Goal: Feedback & Contribution: Submit feedback/report problem

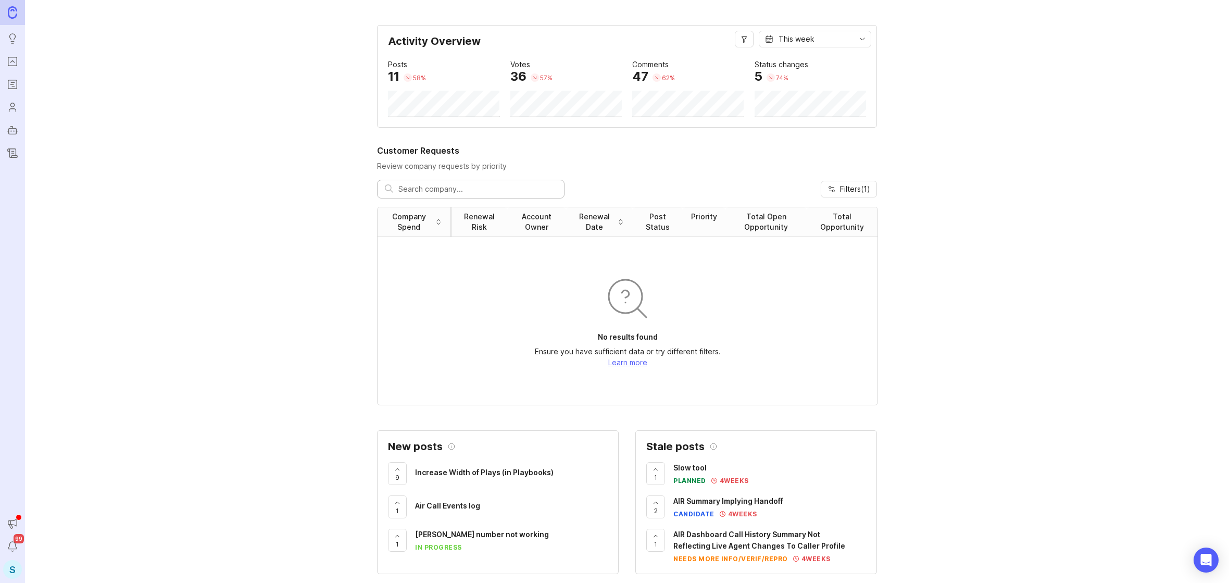
click at [15, 573] on div "S" at bounding box center [12, 569] width 19 height 19
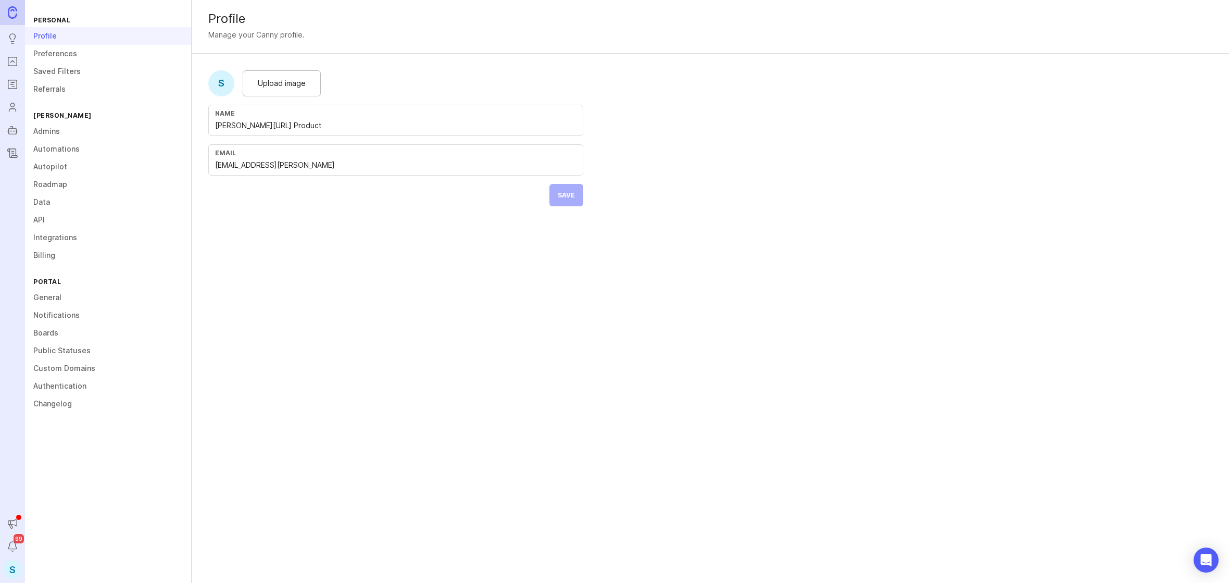
click at [65, 218] on link "API" at bounding box center [108, 220] width 166 height 18
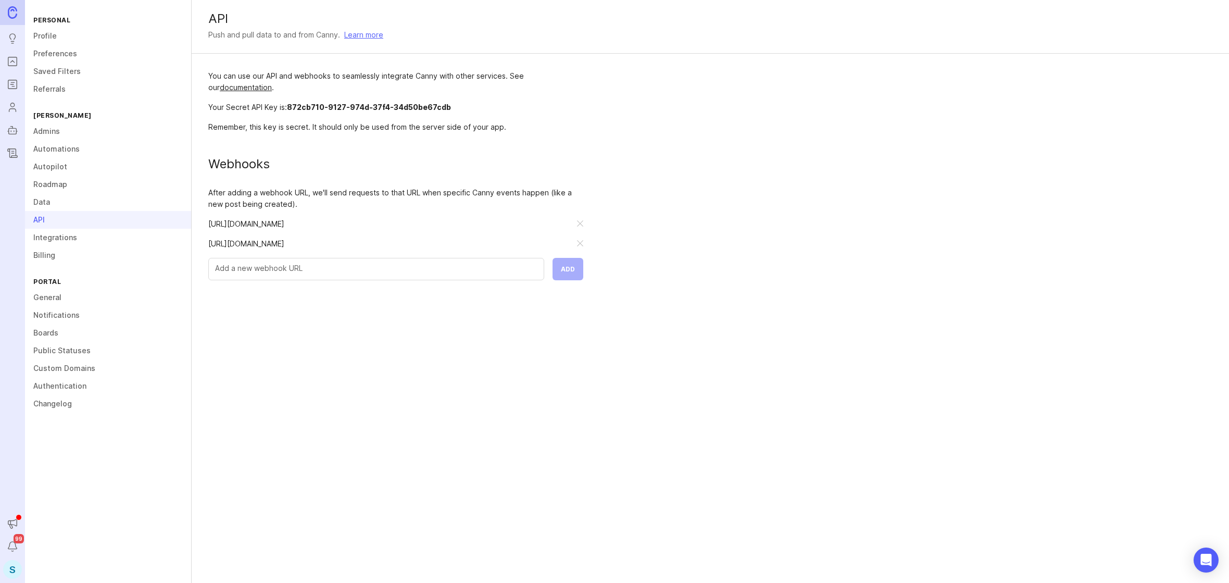
click at [318, 266] on input "text" at bounding box center [376, 267] width 322 height 11
click at [423, 368] on div "API Push and pull data to and from Canny. Learn more You can use our API and we…" at bounding box center [710, 291] width 1037 height 583
click at [269, 371] on div "API Push and pull data to and from Canny. Learn more You can use our API and we…" at bounding box center [710, 291] width 1037 height 583
click at [80, 241] on link "Integrations" at bounding box center [108, 238] width 166 height 18
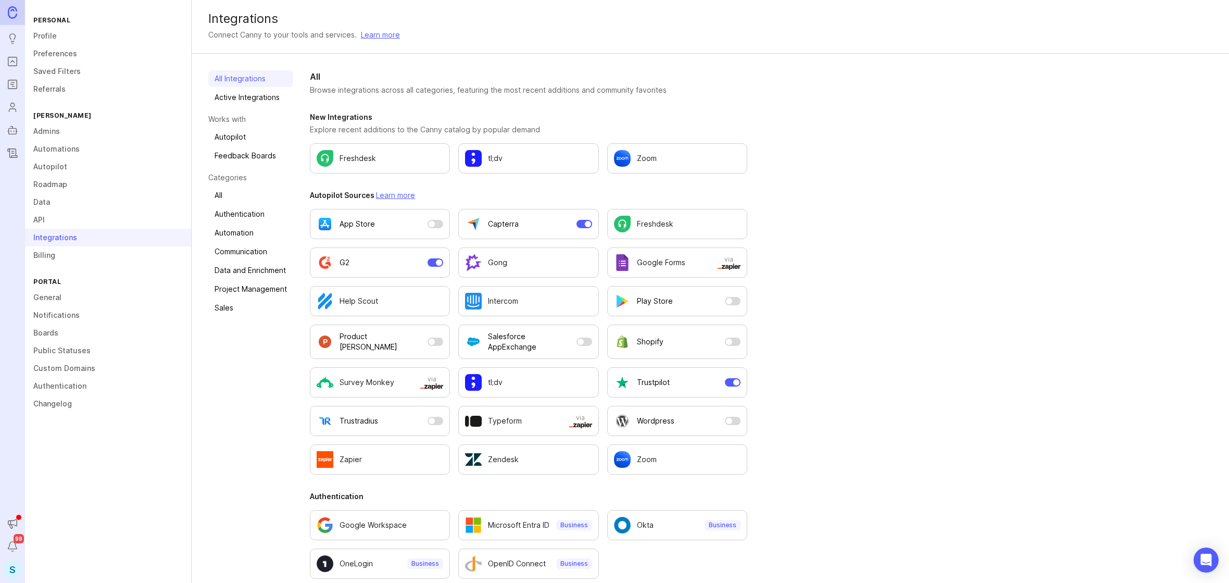
click at [1015, 298] on div "All Integrations Active Integrations Works with Autopilot Feedback Boards Categ…" at bounding box center [710, 565] width 1037 height 1022
click at [1020, 280] on div "All Integrations Active Integrations Works with Autopilot Feedback Boards Categ…" at bounding box center [710, 565] width 1037 height 1022
click at [115, 213] on link "API" at bounding box center [108, 220] width 166 height 18
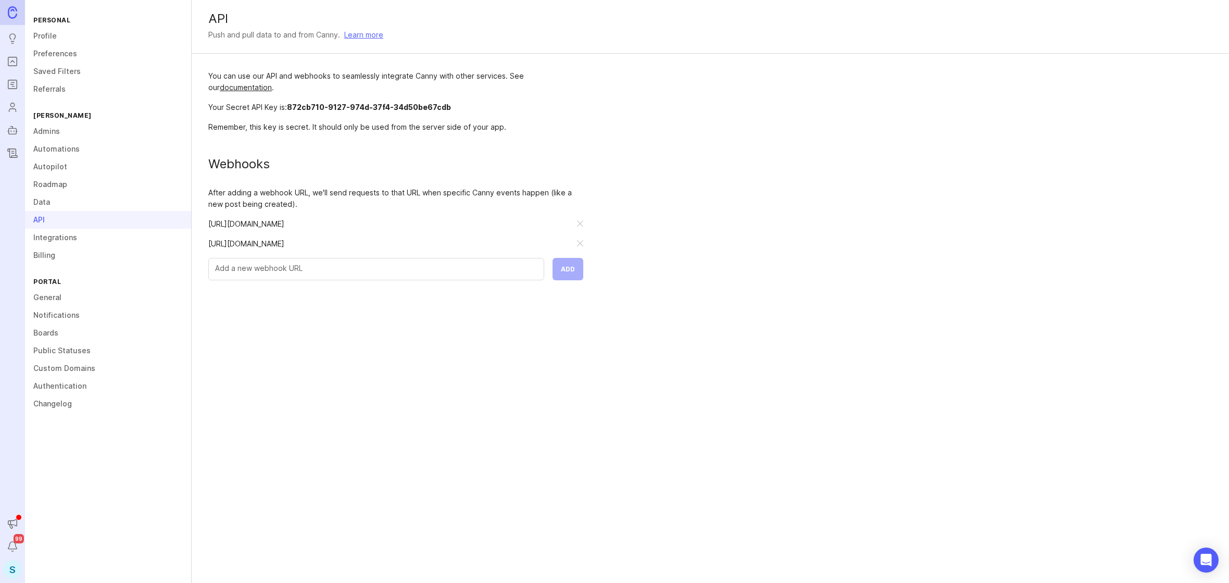
click at [108, 205] on link "Data" at bounding box center [108, 202] width 166 height 18
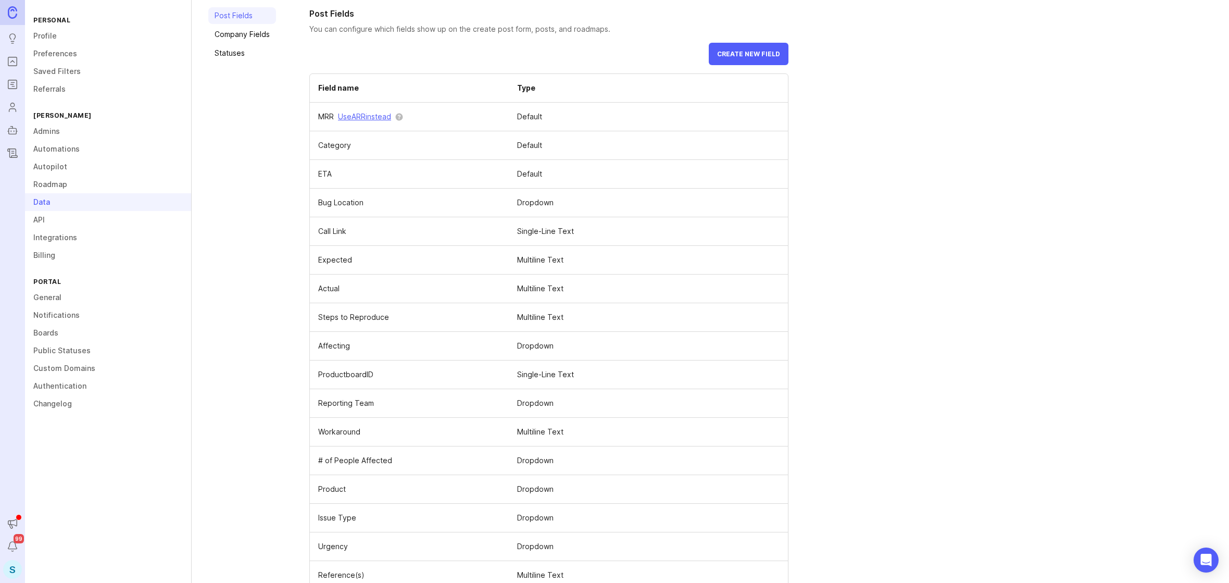
scroll to position [86, 0]
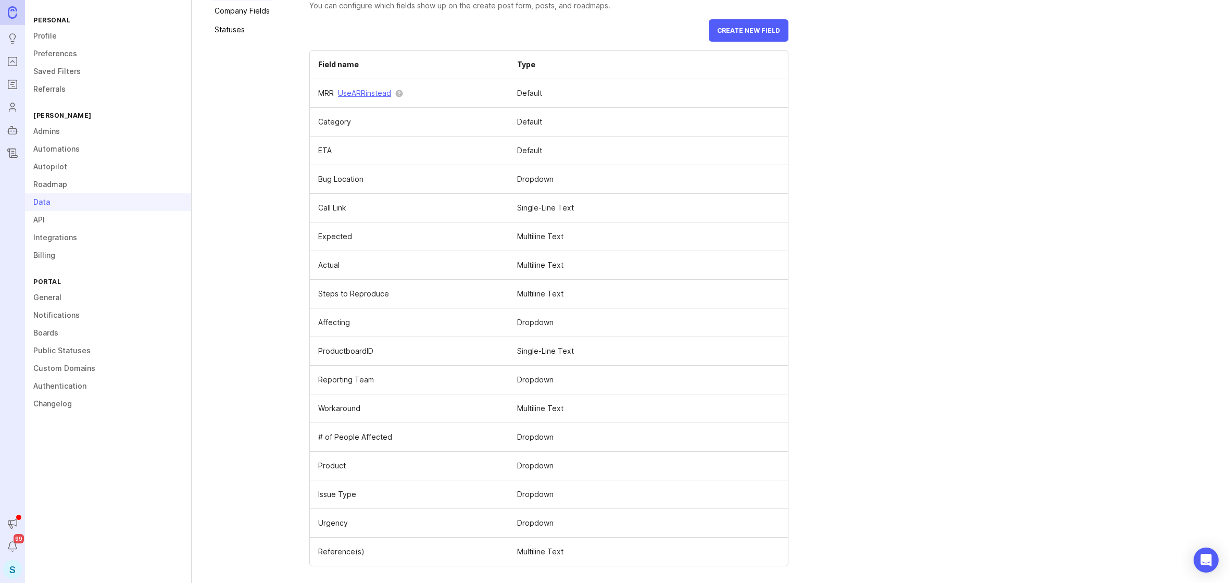
drag, startPoint x: 351, startPoint y: 522, endPoint x: 366, endPoint y: 528, distance: 16.0
click at [366, 528] on td "Urgency" at bounding box center [409, 523] width 199 height 29
drag, startPoint x: 372, startPoint y: 521, endPoint x: 320, endPoint y: 524, distance: 51.6
click at [320, 524] on td "Urgency" at bounding box center [409, 523] width 199 height 29
click at [0, 0] on span at bounding box center [0, 0] width 0 height 0
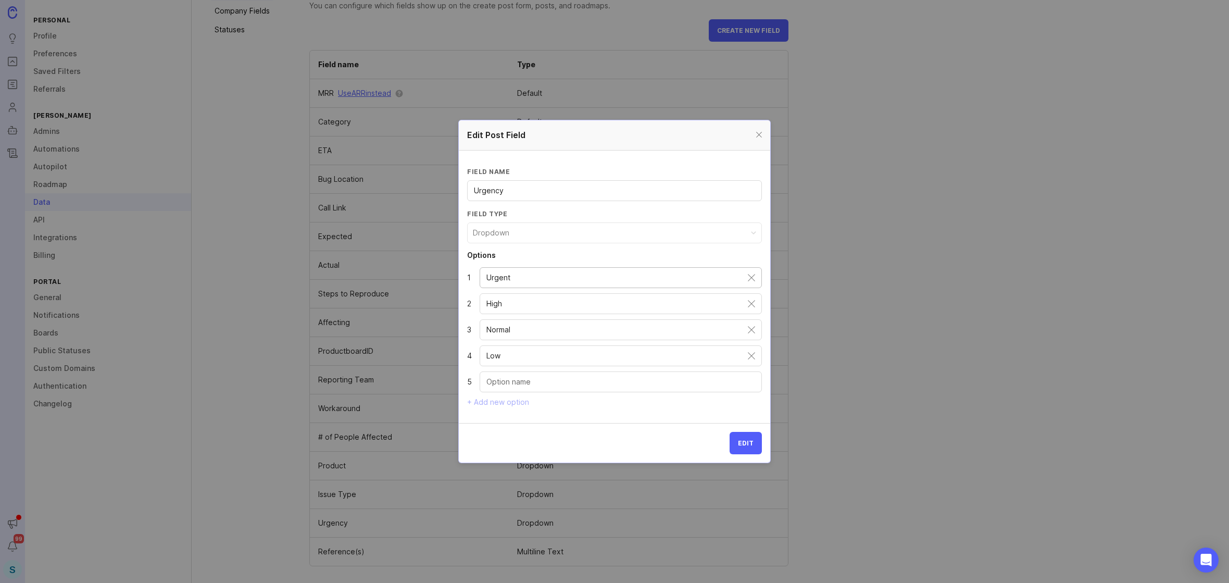
click at [543, 276] on input "Urgent" at bounding box center [616, 277] width 261 height 11
drag, startPoint x: 517, startPoint y: 190, endPoint x: 448, endPoint y: 183, distance: 68.6
click at [448, 183] on div "Edit Post Field Field name Urgency Field type Dropdown Options 1 Urgent 2 High …" at bounding box center [614, 291] width 1229 height 583
click at [759, 132] on div at bounding box center [759, 135] width 12 height 13
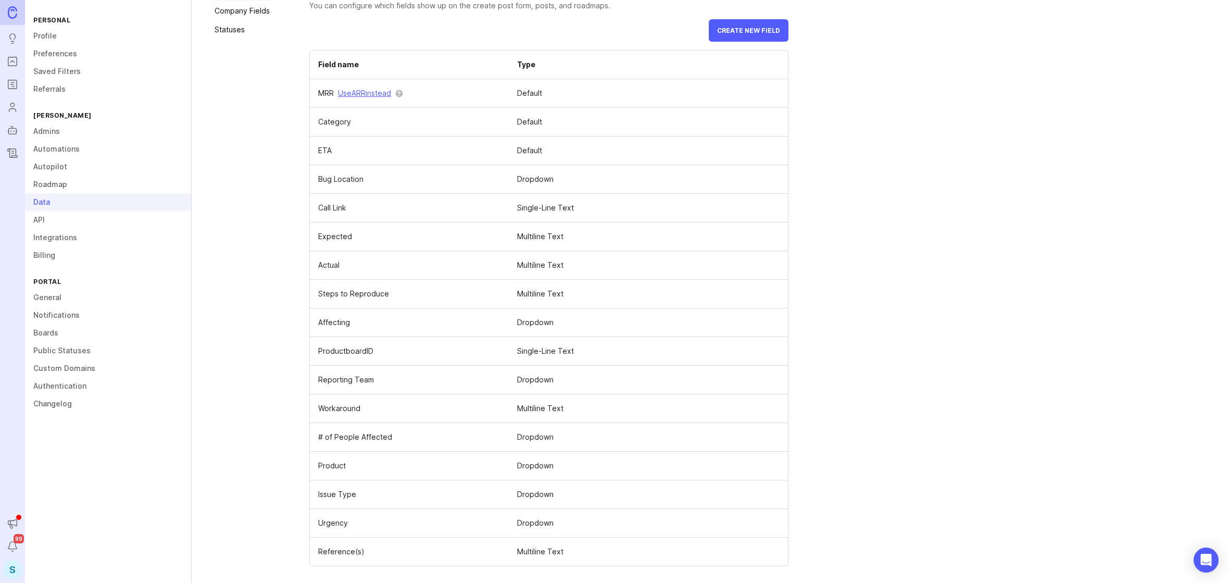
click at [919, 199] on div "Post Fields You can configure which fields show up on the create post form, pos…" at bounding box center [760, 275] width 903 height 582
click at [899, 258] on div "Post Fields You can configure which fields show up on the create post form, pos…" at bounding box center [760, 275] width 903 height 582
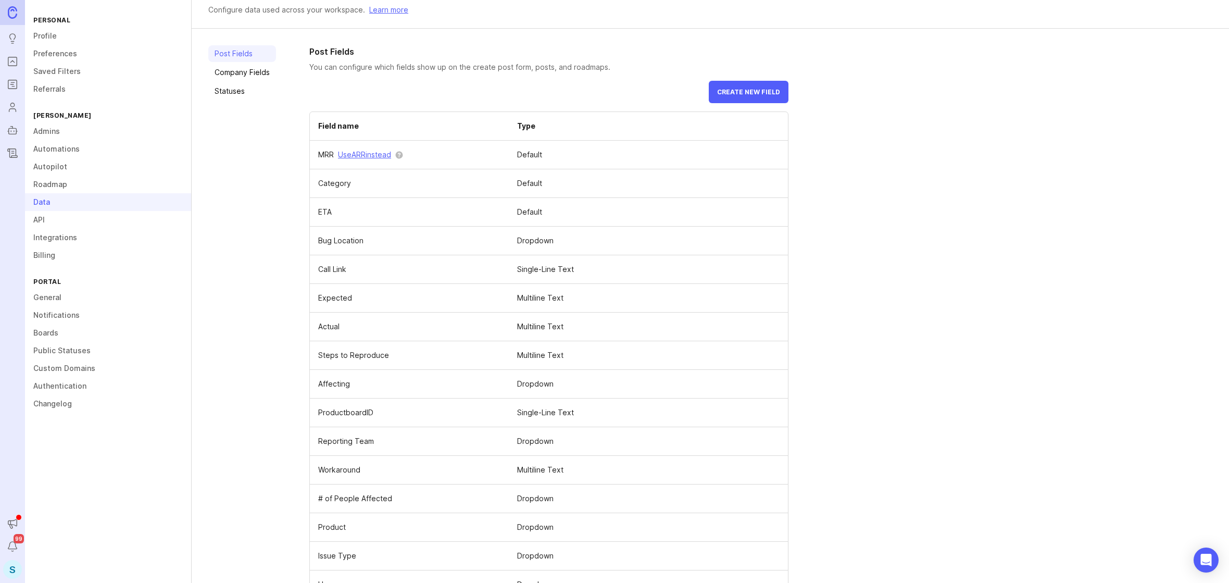
scroll to position [0, 0]
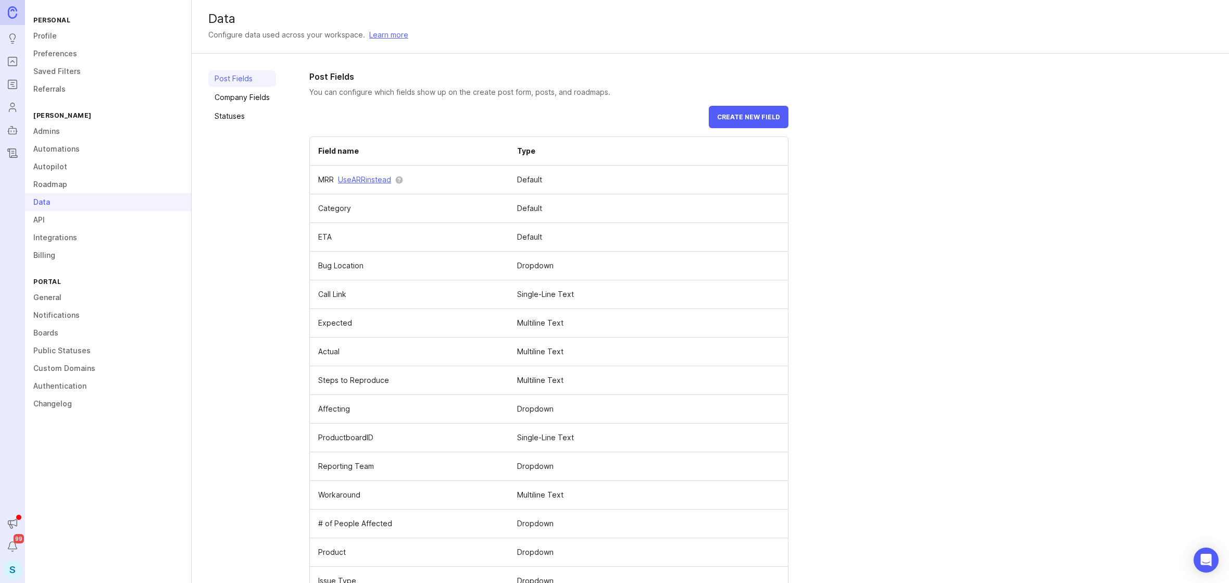
click at [236, 103] on link "Company Fields" at bounding box center [242, 97] width 68 height 17
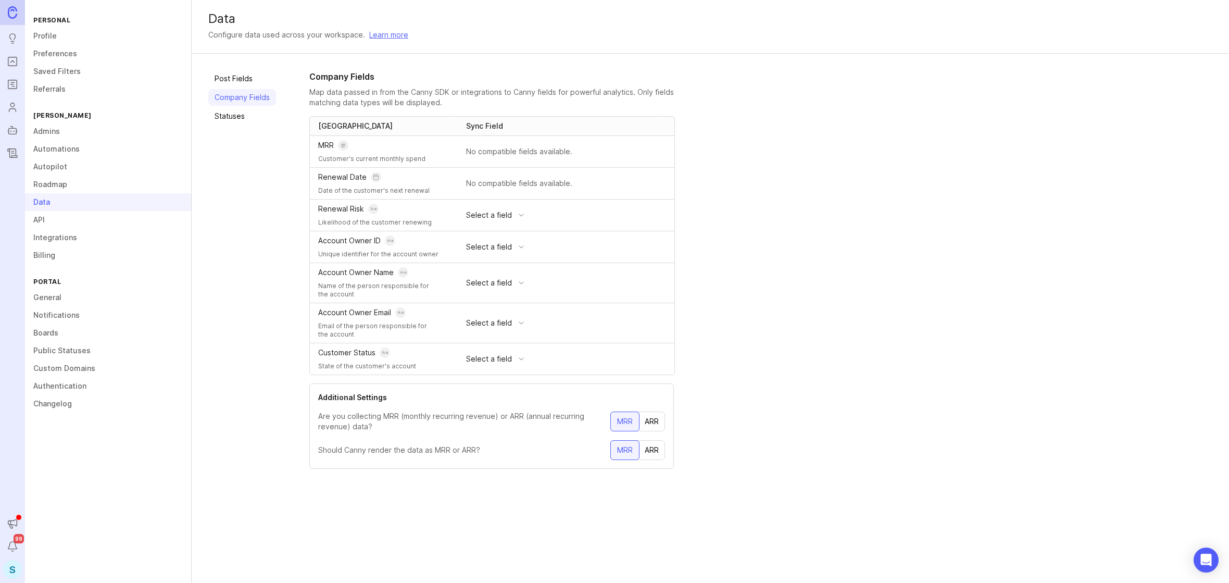
click at [233, 117] on link "Statuses" at bounding box center [242, 116] width 68 height 17
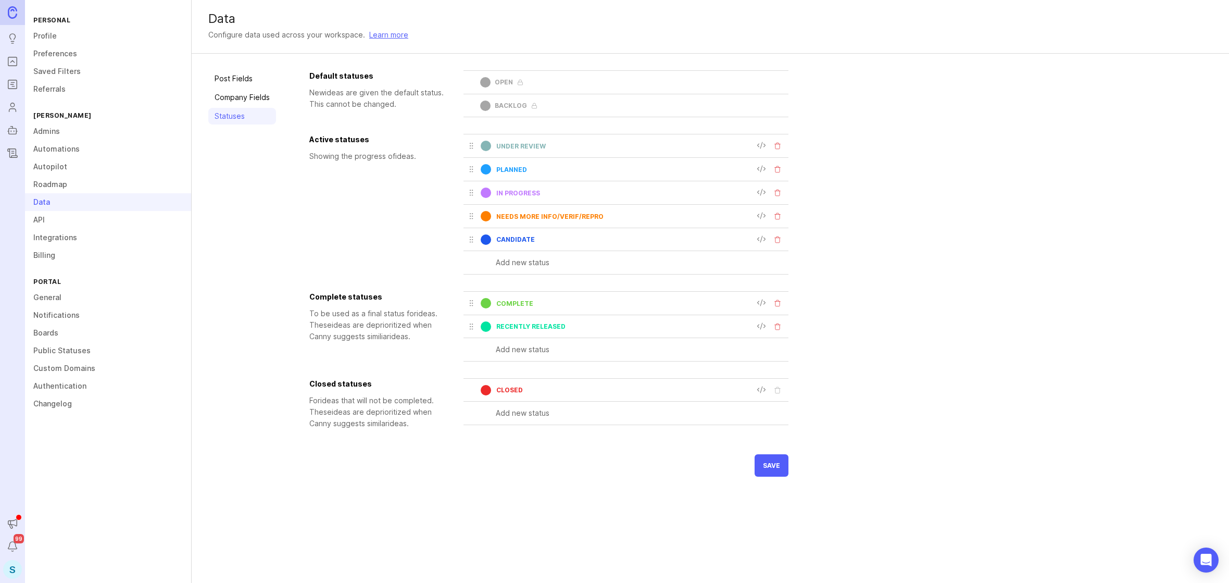
click at [233, 84] on link "Post Fields" at bounding box center [242, 78] width 68 height 17
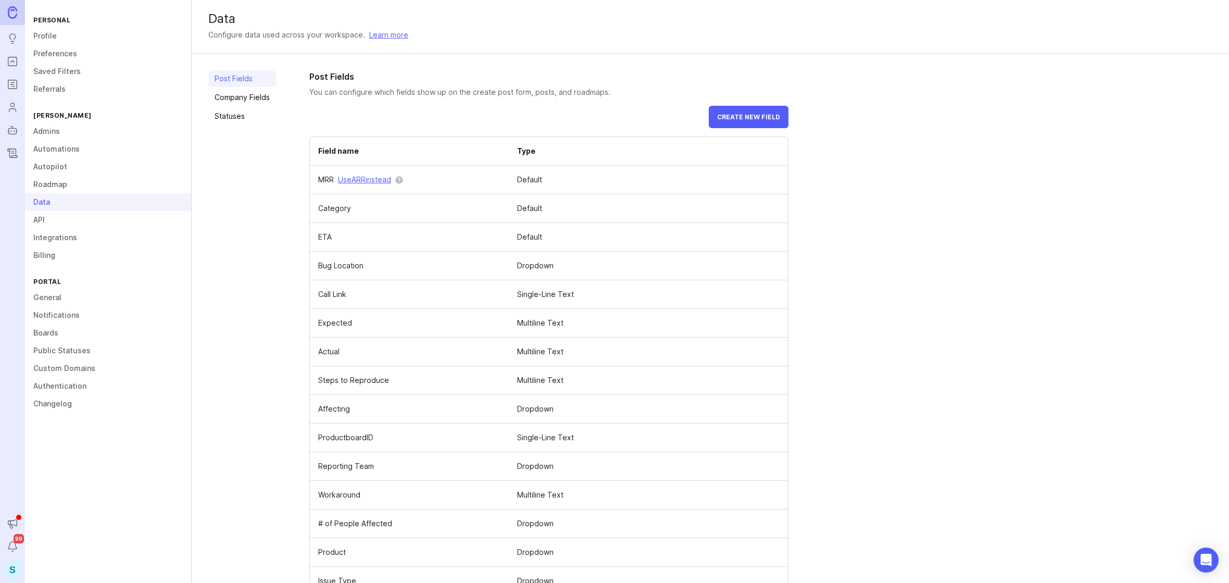
click at [1028, 322] on div "Post Fields You can configure which fields show up on the create post form, pos…" at bounding box center [760, 361] width 903 height 582
click at [77, 215] on link "API" at bounding box center [108, 220] width 166 height 18
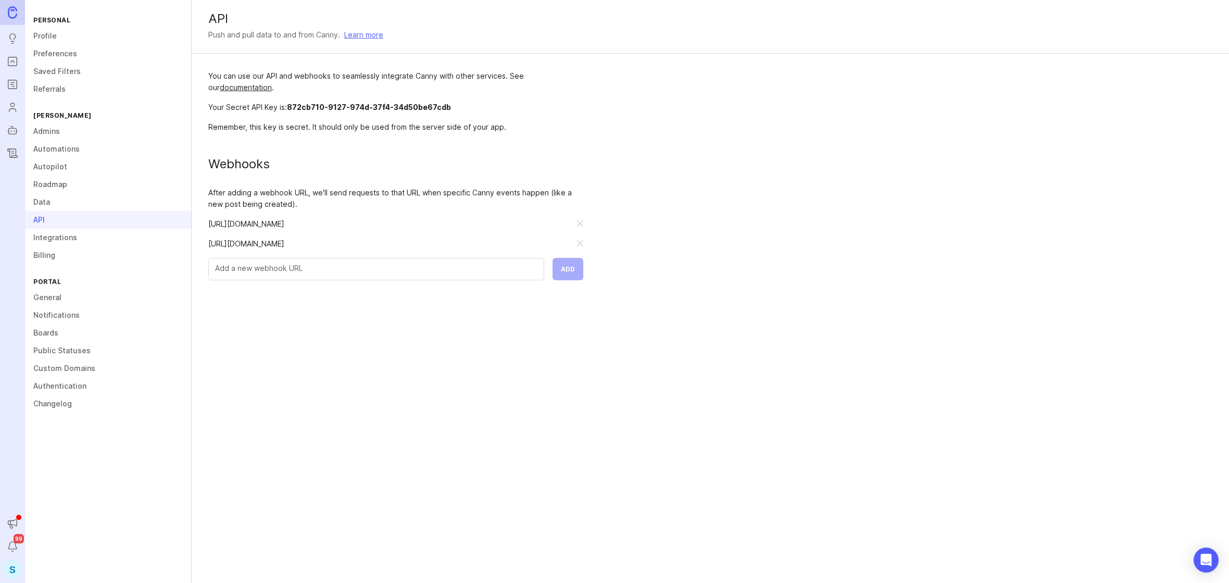
click at [294, 257] on div "https://hook.us1.make.celonis.com/q5wwgkk4qyjo43iyo15l5rnja3iji3k9" at bounding box center [395, 248] width 375 height 20
click at [294, 265] on input "text" at bounding box center [376, 267] width 322 height 11
paste input "https://hooks.zapier.com/hooks/catch/4178426/utakd46/"
type input "https://hooks.zapier.com/hooks/catch/4178426/utakd46/"
click at [562, 273] on button "Add" at bounding box center [568, 269] width 31 height 22
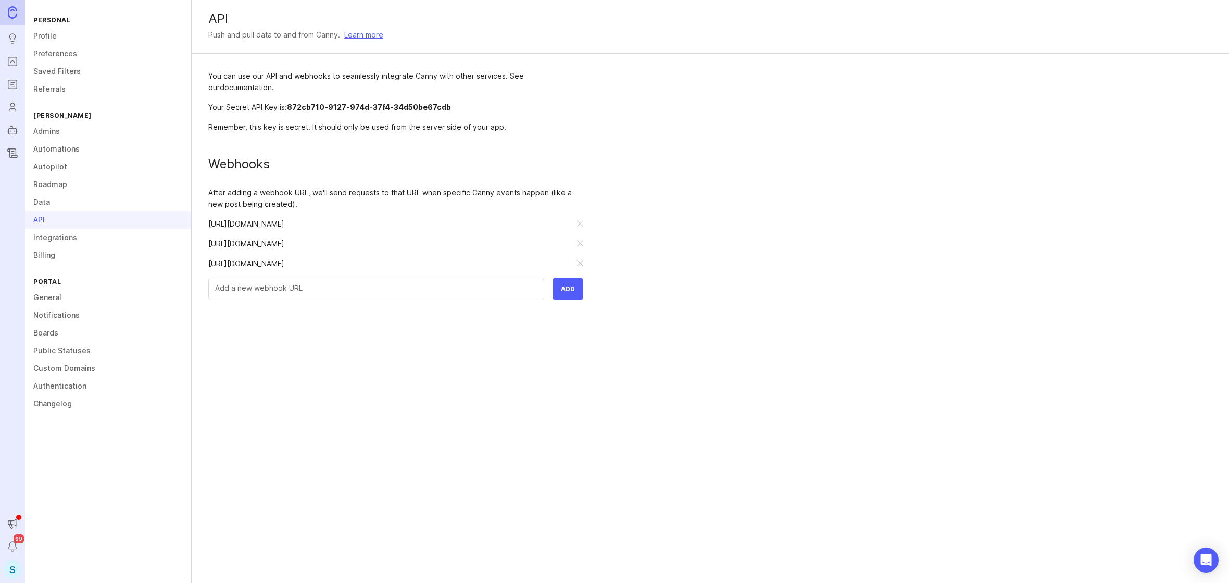
click at [428, 289] on input "text" at bounding box center [376, 287] width 322 height 11
paste input "https://smithai.app.n8n.cloud/webhook-test/9b41adc4-90ff-476a-b9a8-def861e591e3"
type input "https://smithai.app.n8n.cloud/webhook-test/9b41adc4-90ff-476a-b9a8-def861e591e3"
click at [570, 295] on button "Add" at bounding box center [568, 289] width 31 height 22
click at [585, 432] on div "API Push and pull data to and from Canny. Learn more You can use our API and we…" at bounding box center [710, 291] width 1037 height 583
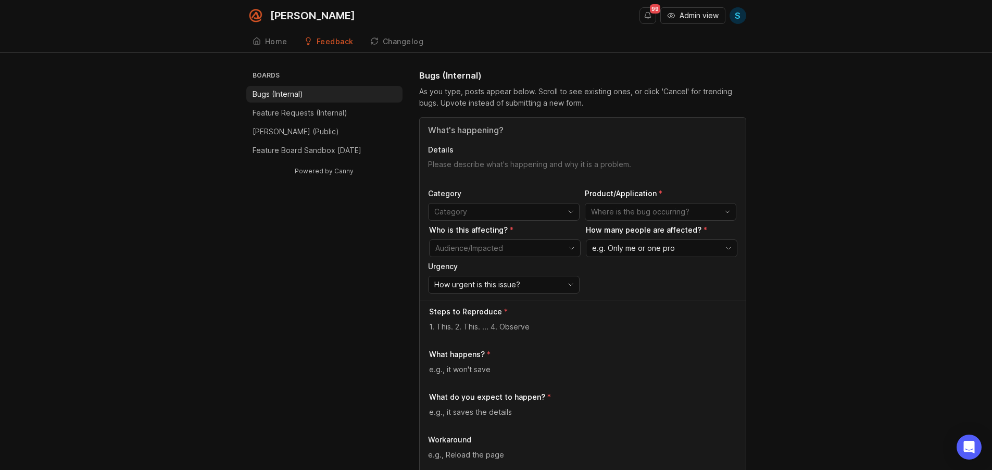
click at [487, 131] on input "Title" at bounding box center [582, 130] width 309 height 12
type input "This is a test for automation"
type textarea "This is a test"
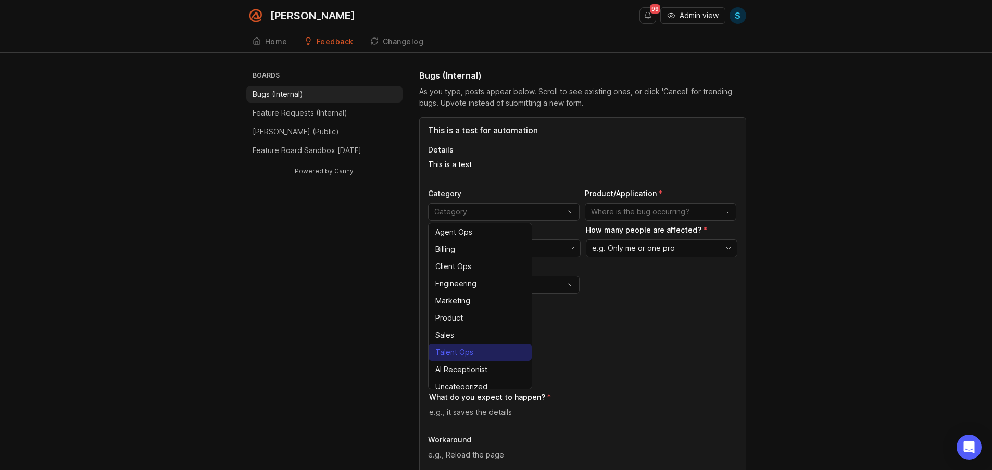
scroll to position [6, 0]
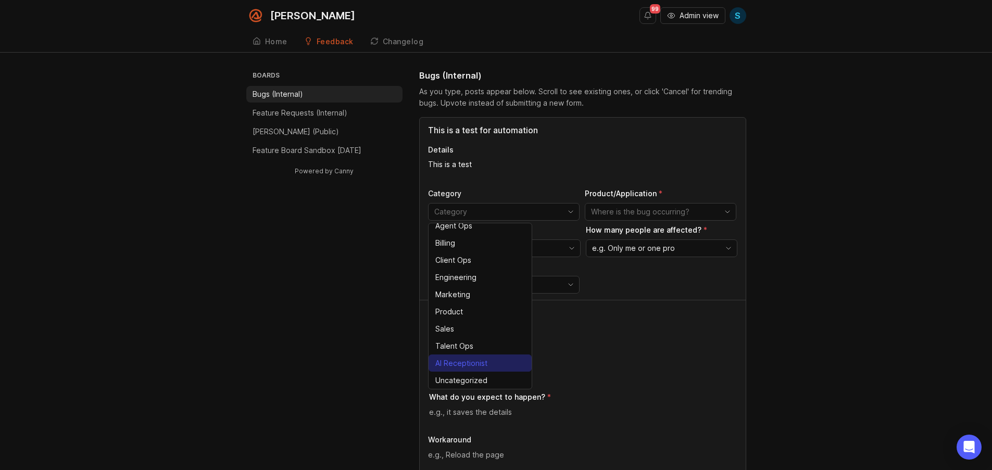
click at [455, 367] on div "AI Receptionist" at bounding box center [461, 363] width 52 height 11
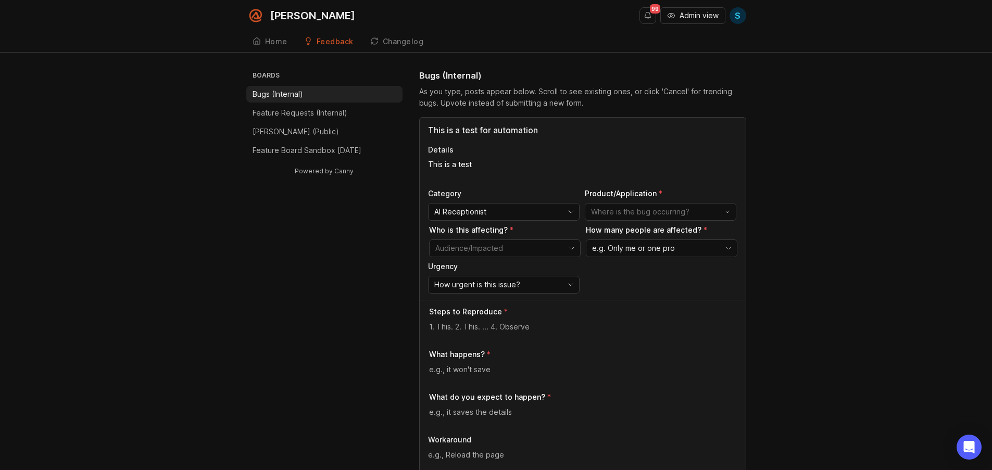
click at [486, 209] on input "AI Receptionist" at bounding box center [497, 211] width 127 height 11
click at [563, 215] on icon "toggle icon" at bounding box center [570, 212] width 17 height 8
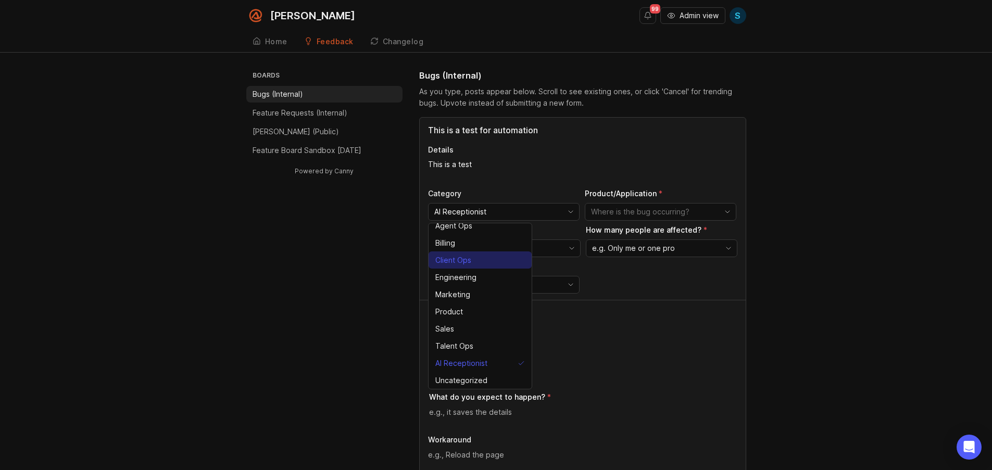
click at [478, 258] on li "Client Ops" at bounding box center [480, 260] width 103 height 17
type input "Client Ops"
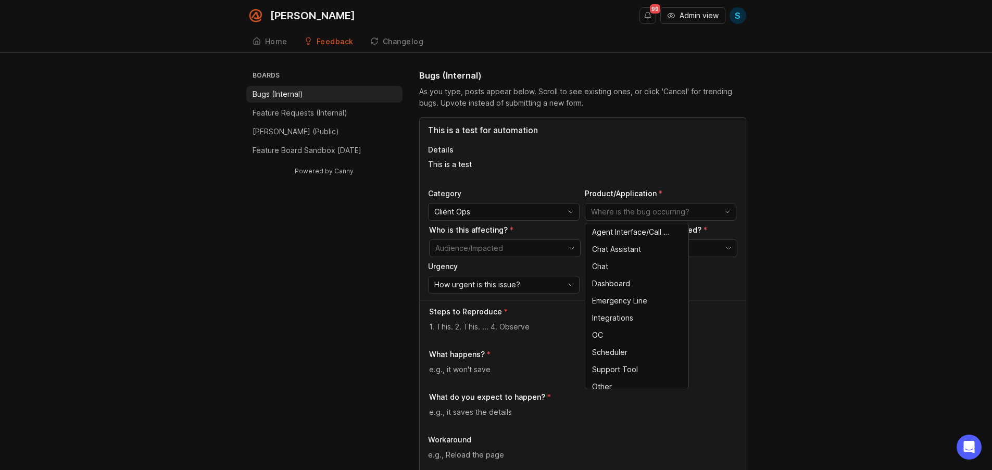
click at [667, 213] on input "toggle menu" at bounding box center [654, 211] width 127 height 11
click at [637, 267] on li "Chat" at bounding box center [636, 266] width 103 height 17
type input "Chat"
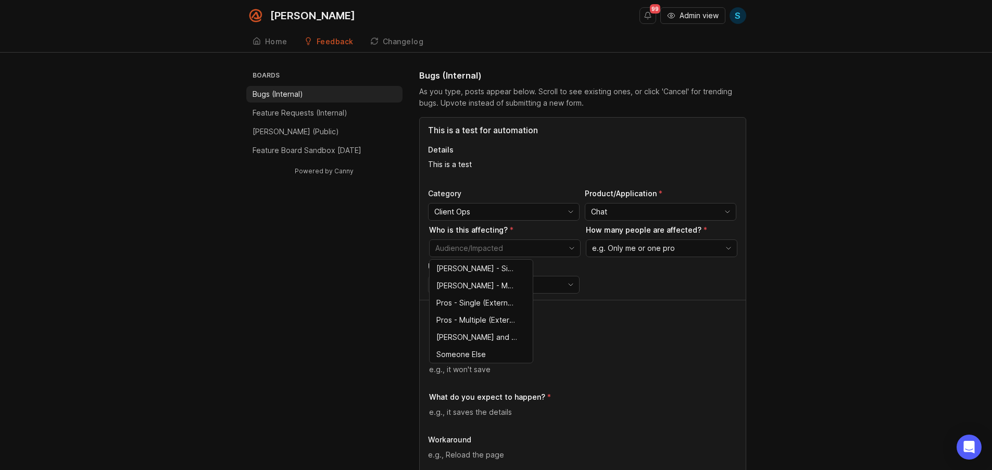
click at [517, 247] on input "toggle menu" at bounding box center [498, 248] width 127 height 11
drag, startPoint x: 467, startPoint y: 306, endPoint x: 483, endPoint y: 267, distance: 42.3
click at [483, 267] on ul "Smith.ai - Single (Internal) Smith.ai - Multiple (Internal) Pros - Single (Exte…" at bounding box center [481, 311] width 103 height 103
click at [483, 267] on span "Smith.ai - Single (Internal)" at bounding box center [476, 268] width 81 height 11
type input "Smith.ai - Single (Internal)"
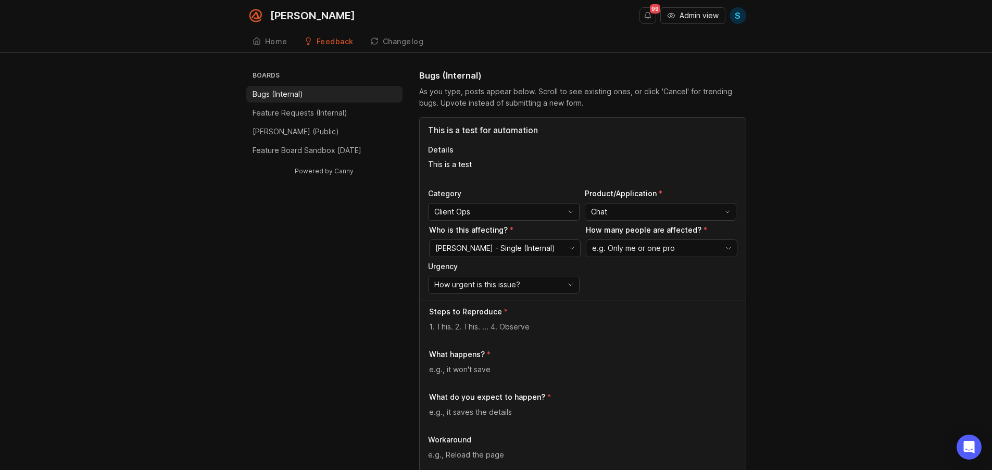
click at [696, 250] on div "e.g. Only me or one pro" at bounding box center [653, 248] width 134 height 17
click at [658, 272] on span "Only me or one pro" at bounding box center [626, 268] width 67 height 11
click at [497, 283] on span "How urgent is this issue?" at bounding box center [477, 284] width 86 height 11
click at [654, 247] on span "Only me or one pro" at bounding box center [625, 248] width 67 height 11
click at [639, 305] on span "Many/most people" at bounding box center [625, 302] width 65 height 11
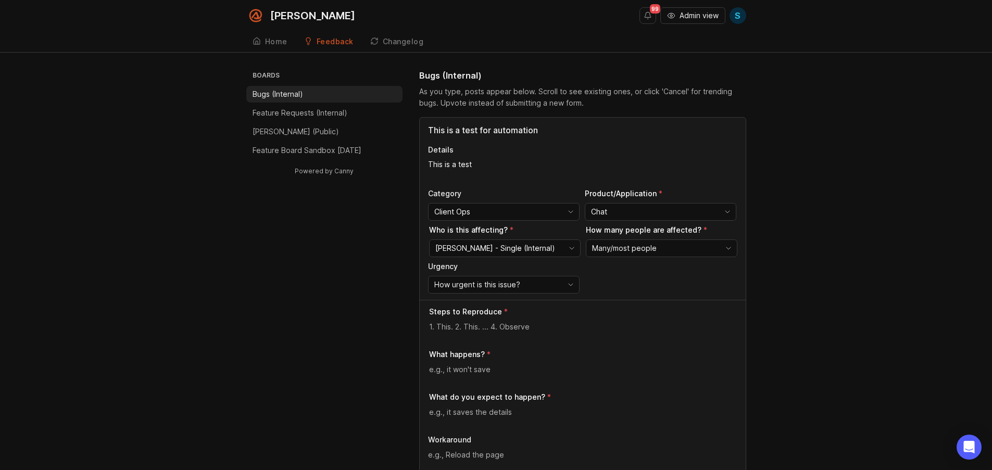
click at [641, 254] on div "Many/most people" at bounding box center [653, 248] width 134 height 17
click at [629, 274] on li "Only me or one pro" at bounding box center [637, 268] width 103 height 17
click at [485, 282] on span "How urgent is this issue?" at bounding box center [477, 284] width 86 height 11
click at [466, 355] on li "Low" at bounding box center [480, 356] width 103 height 17
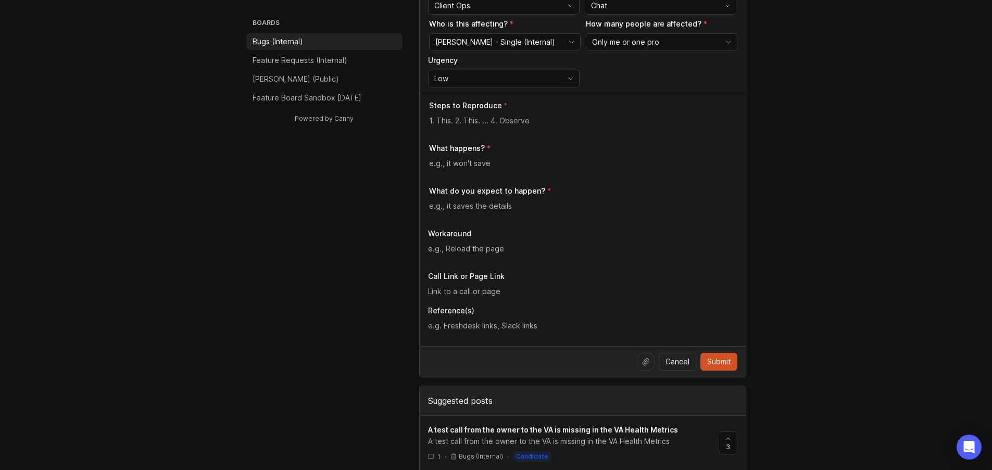
scroll to position [208, 0]
click at [478, 116] on textarea at bounding box center [583, 118] width 308 height 11
type textarea "Steps to Reproduce"
type textarea "What happens?"
type textarea "What do you expect to happen?"
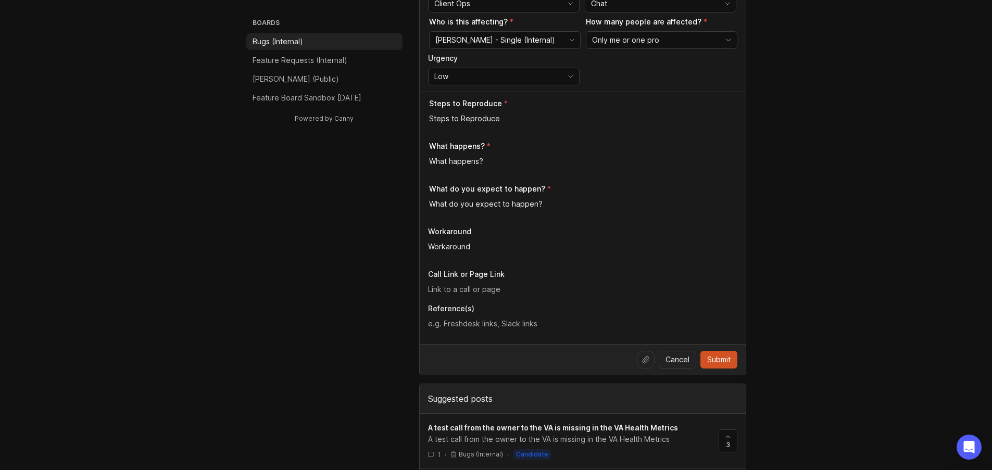
type textarea "Workaround"
type input "Call Link or Page Link"
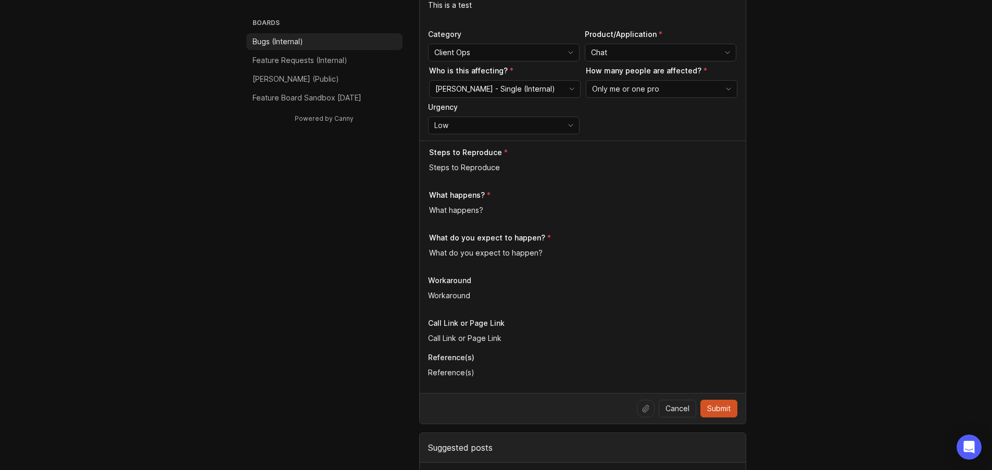
scroll to position [0, 0]
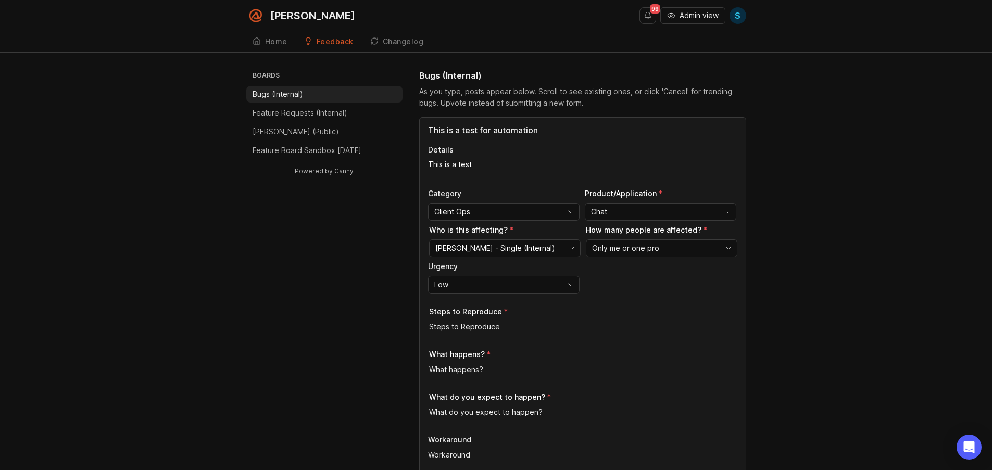
type textarea "Reference(s)"
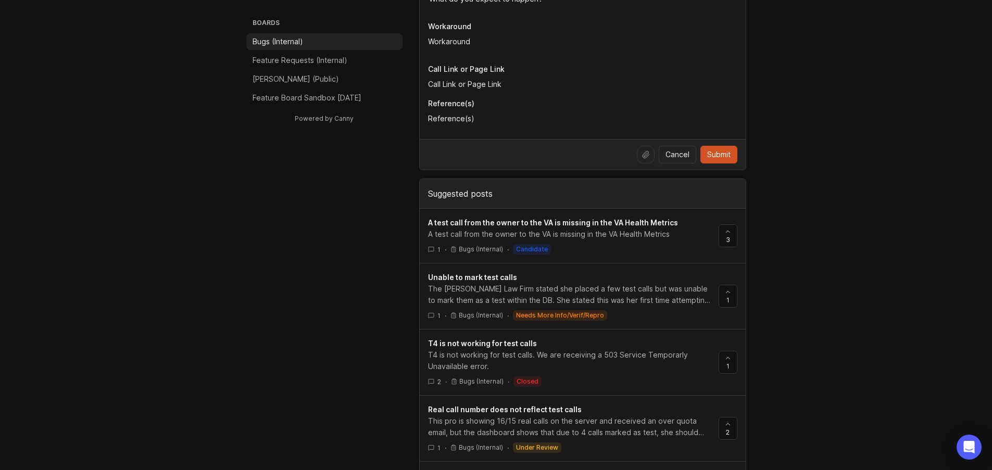
scroll to position [417, 0]
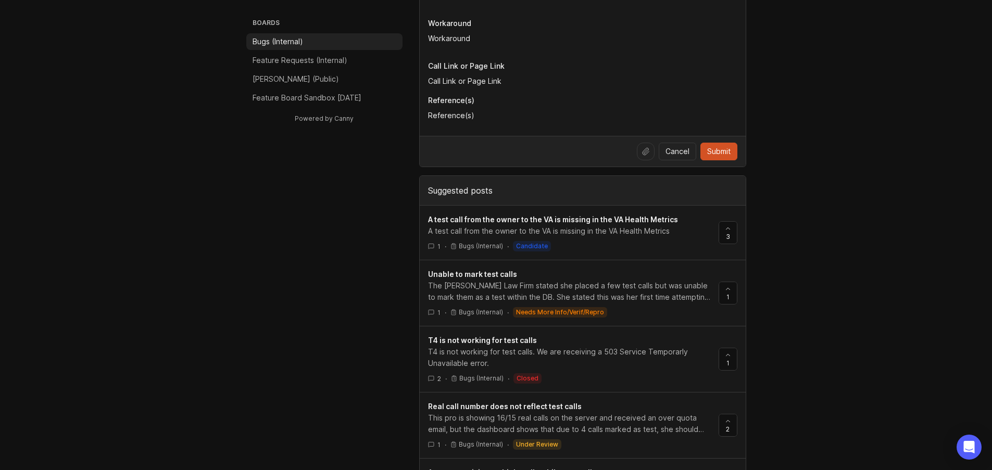
click at [719, 149] on span "Submit" at bounding box center [718, 151] width 23 height 10
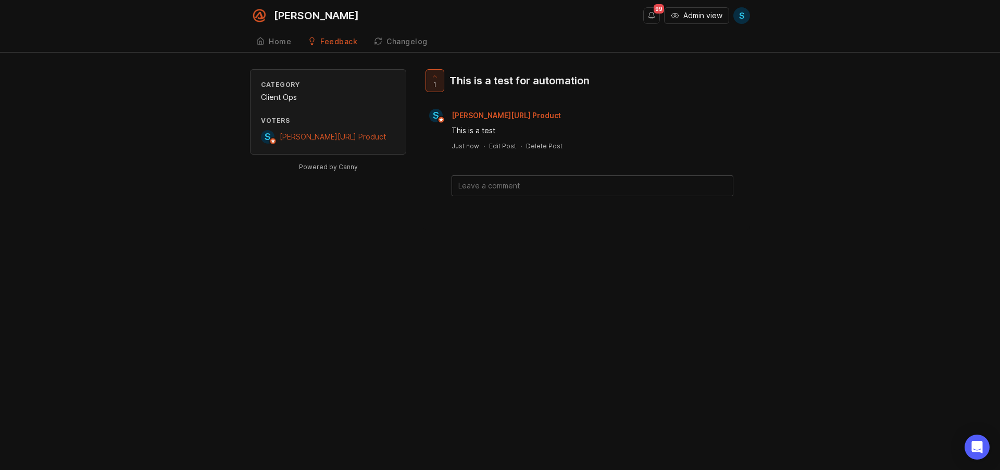
click at [71, 147] on div "Category Client Ops Voters S Smith.ai Product Powered by Canny 1 This is a test…" at bounding box center [500, 149] width 1000 height 160
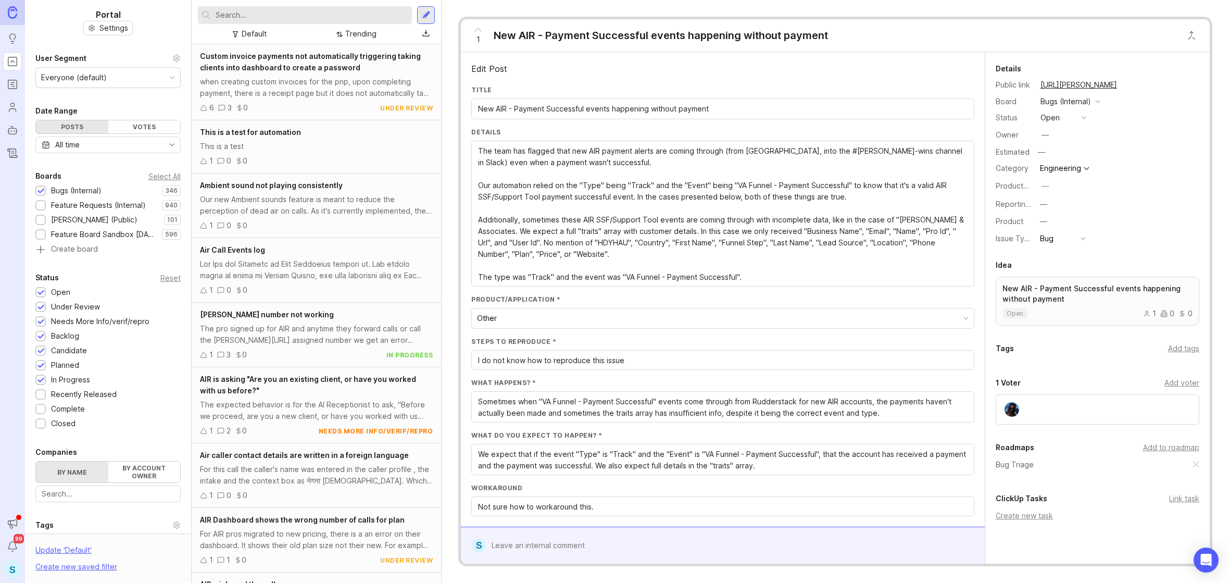
click at [782, 280] on textarea "The team has flagged that new AIR payment alerts are coming through (from Rudde…" at bounding box center [723, 213] width 490 height 137
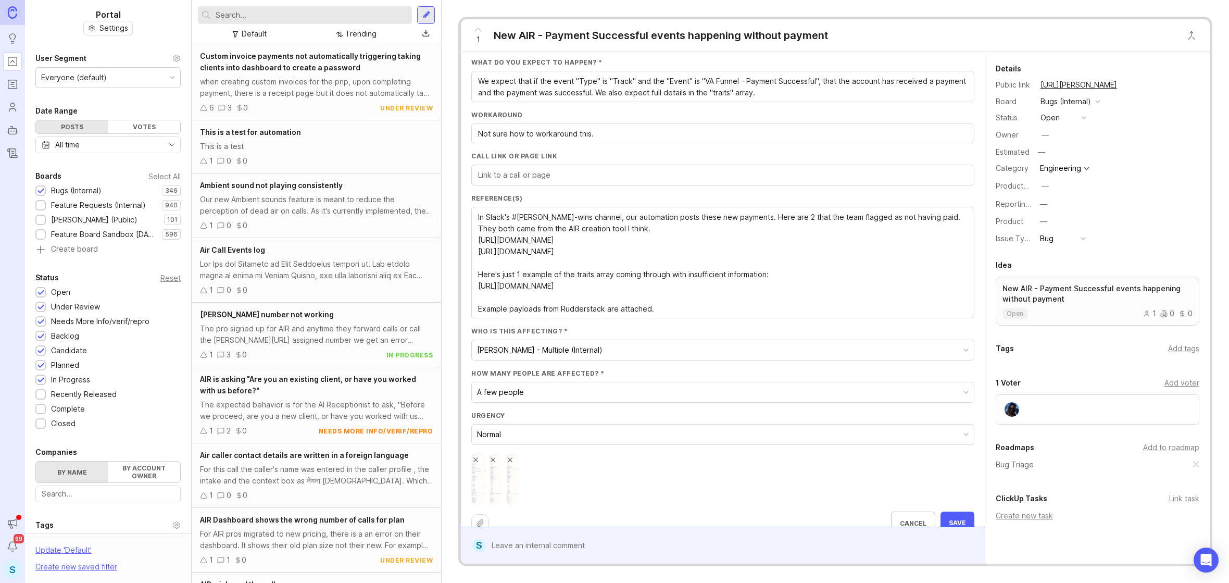
scroll to position [426, 0]
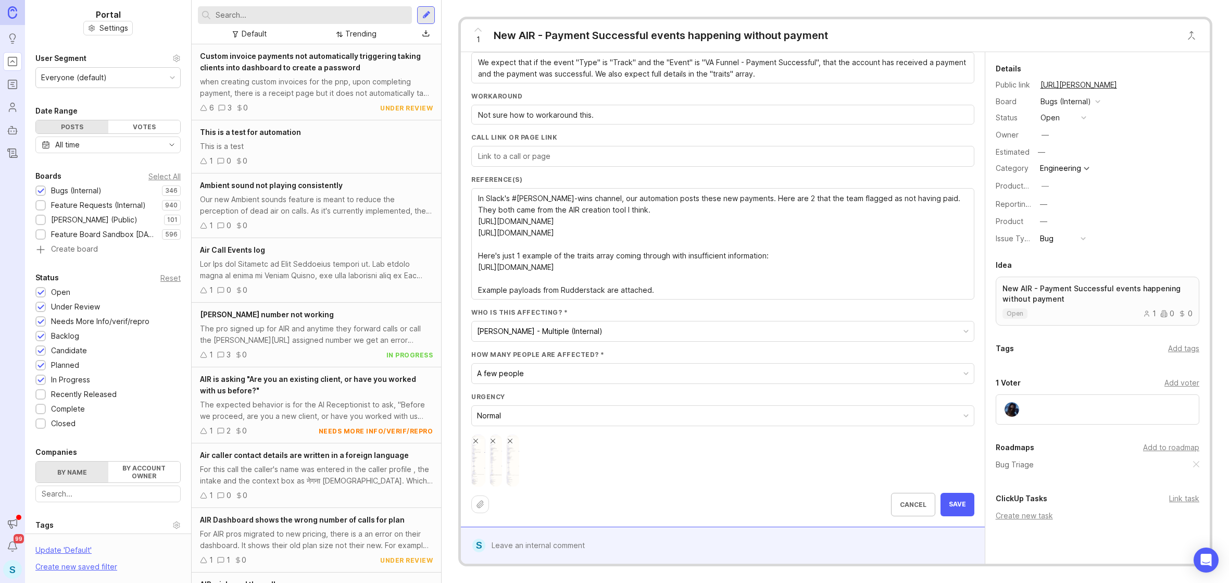
type textarea "The team has flagged that new AIR payment alerts are coming through (from Rudde…"
click at [481, 507] on icon at bounding box center [480, 504] width 6 height 7
click at [477, 507] on icon at bounding box center [480, 504] width 8 height 8
click at [524, 303] on textarea "In Slack's #smith-wins channel, our automation posts these new payments. Here a…" at bounding box center [723, 250] width 490 height 115
paste textarea "[URL][DOMAIN_NAME]"
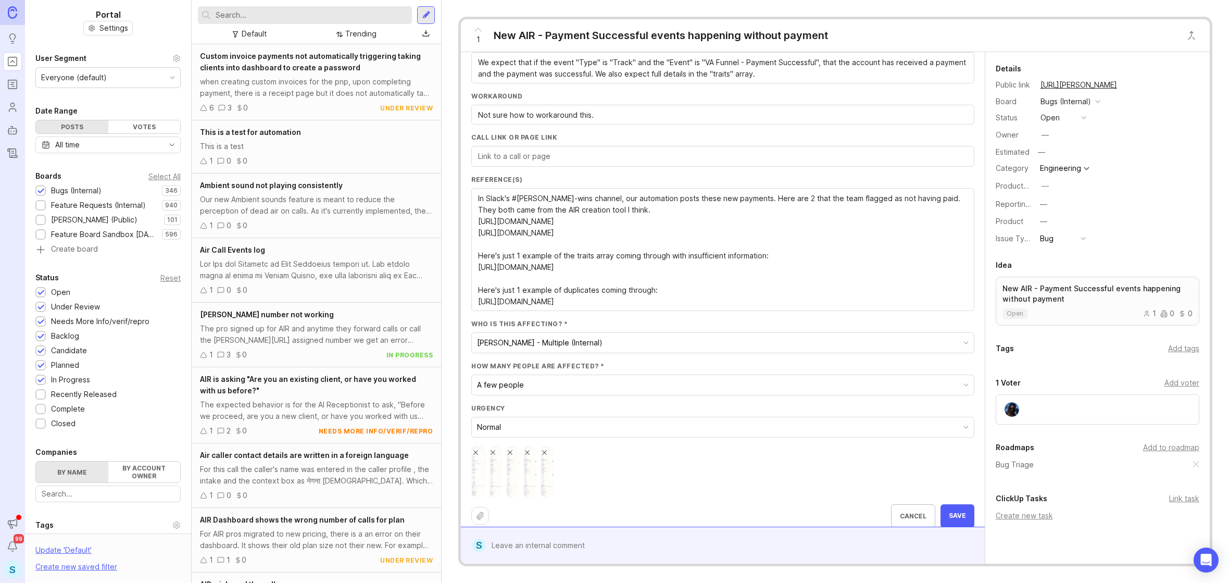
scroll to position [10, 0]
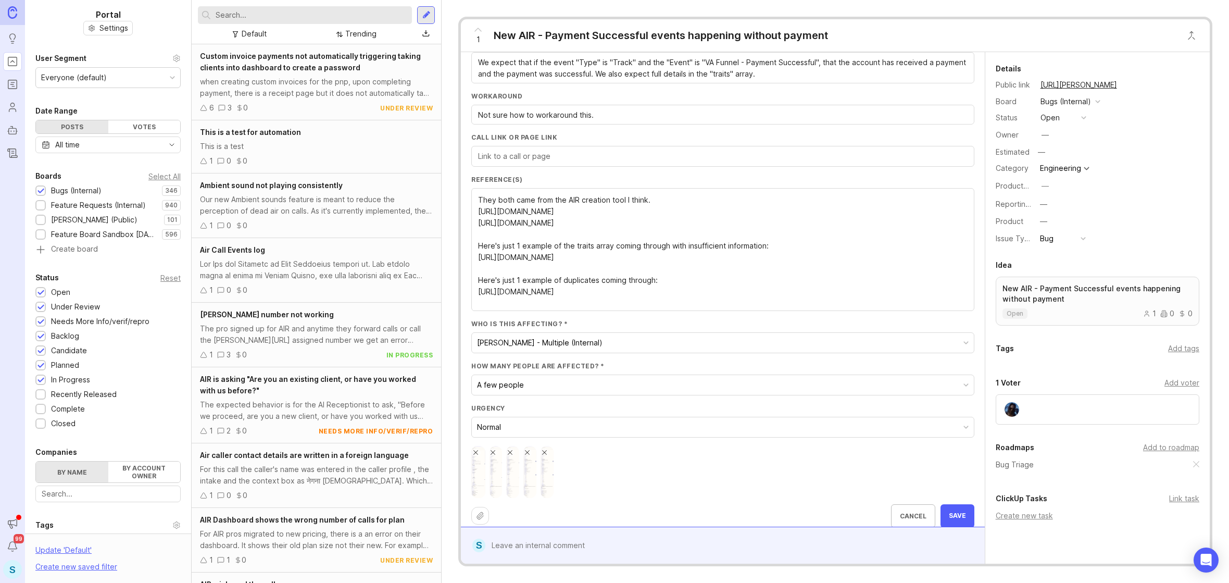
click at [517, 299] on textarea "In Slack's #smith-wins channel, our automation posts these new payments. Here a…" at bounding box center [723, 250] width 490 height 115
paste textarea "[URL][DOMAIN_NAME]"
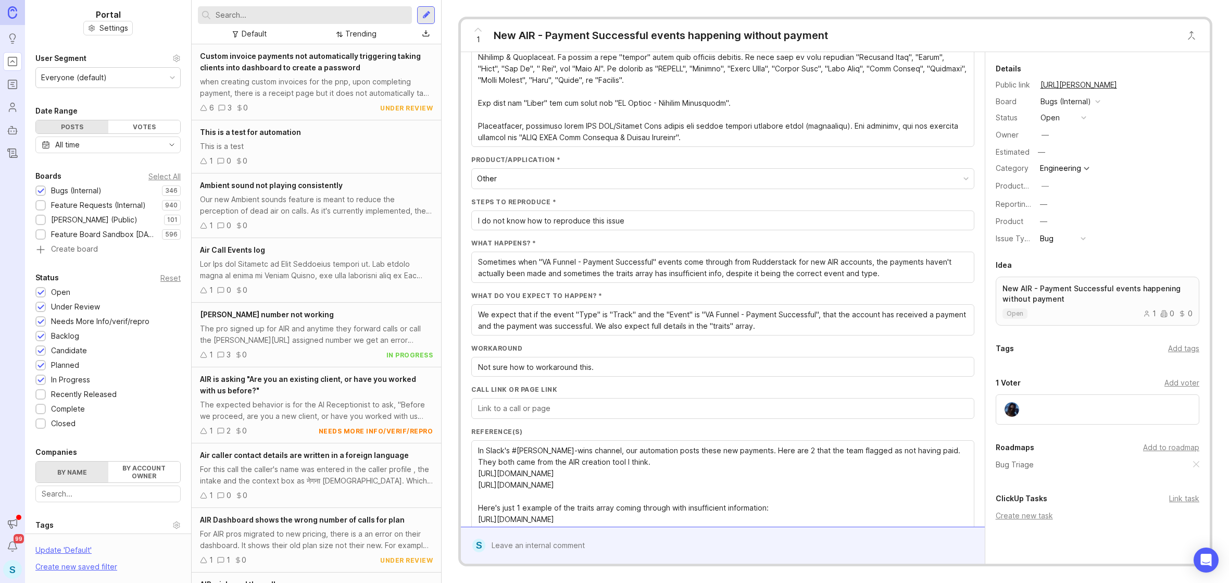
scroll to position [0, 0]
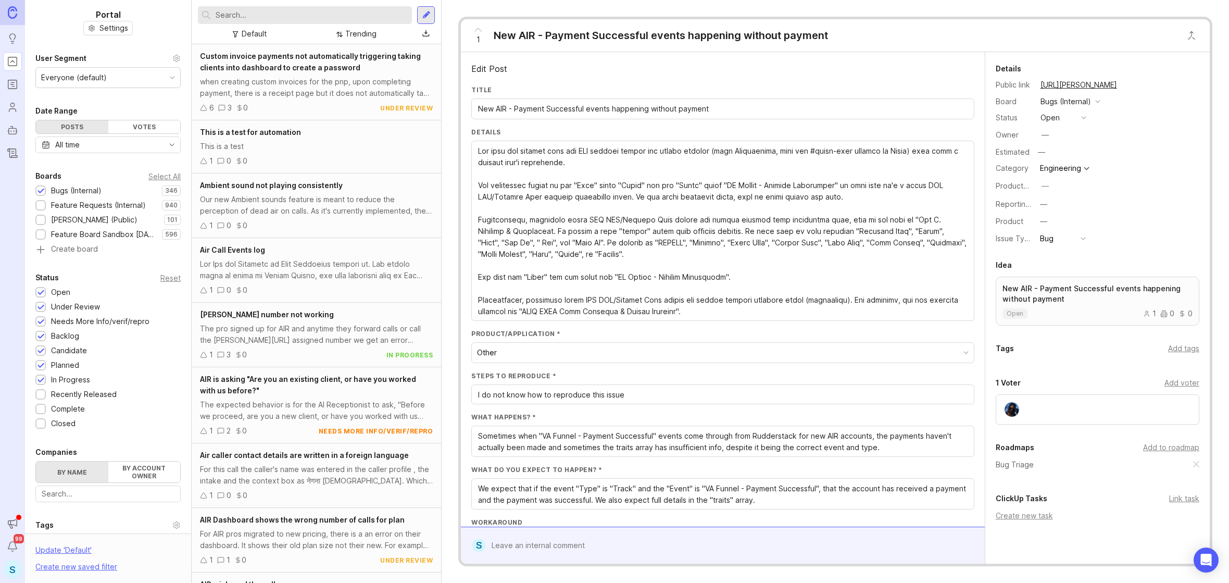
type textarea "In Slack's #smith-wins channel, our automation posts these new payments. Here a…"
click at [504, 110] on input "New AIR - Payment Successful events happening without payment" at bounding box center [723, 108] width 490 height 11
click at [725, 112] on input "New AIR - Payment Successful events happening without payment" at bounding box center [723, 108] width 490 height 11
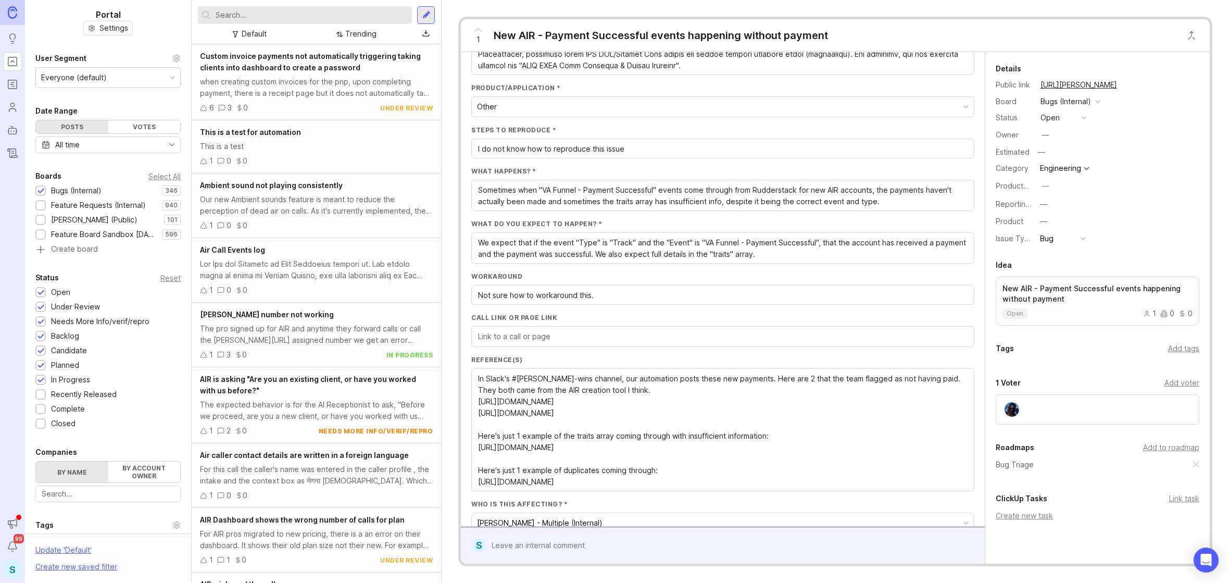
scroll to position [437, 0]
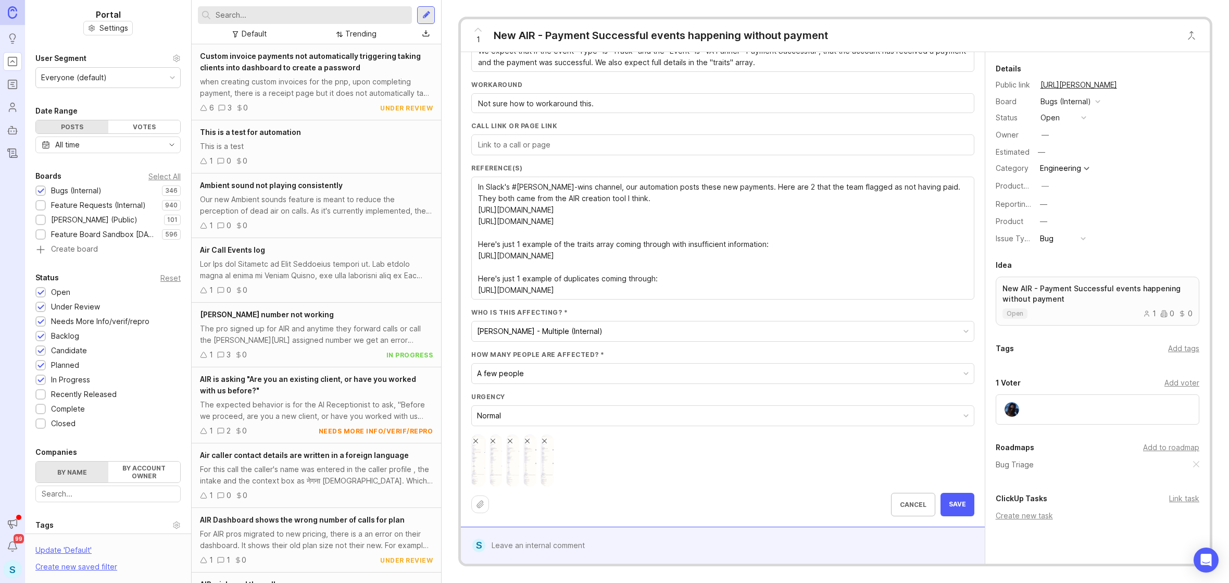
type input "New AIR - Payment Successful events happening without payment & Other bugs"
click at [959, 503] on button "Save" at bounding box center [958, 504] width 34 height 23
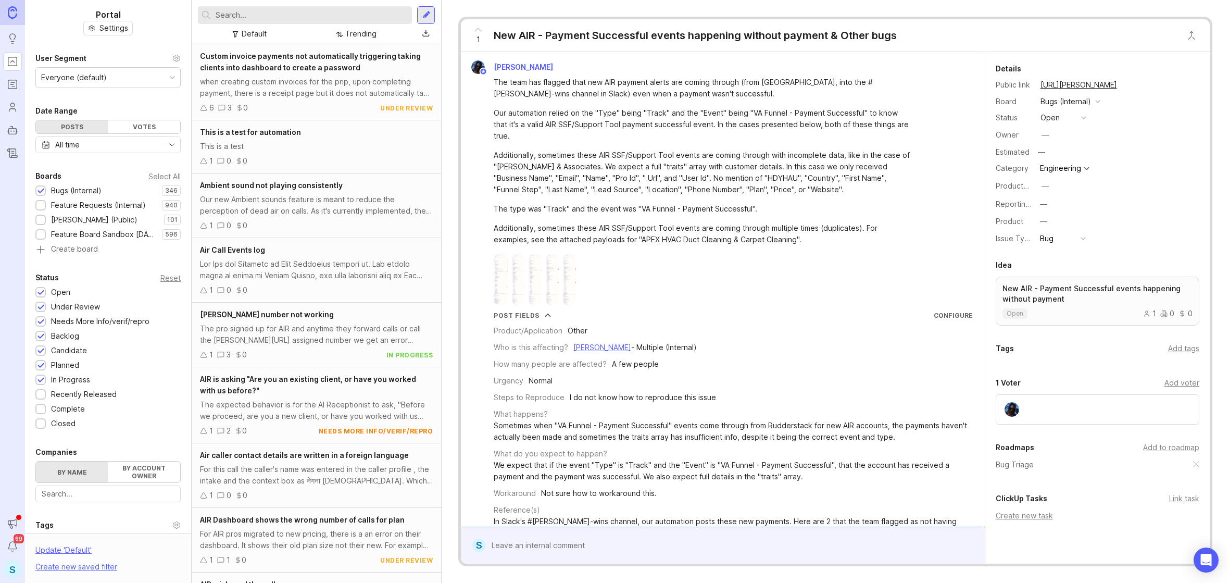
click at [809, 38] on div "New AIR - Payment Successful events happening without payment & Other bugs" at bounding box center [695, 35] width 403 height 15
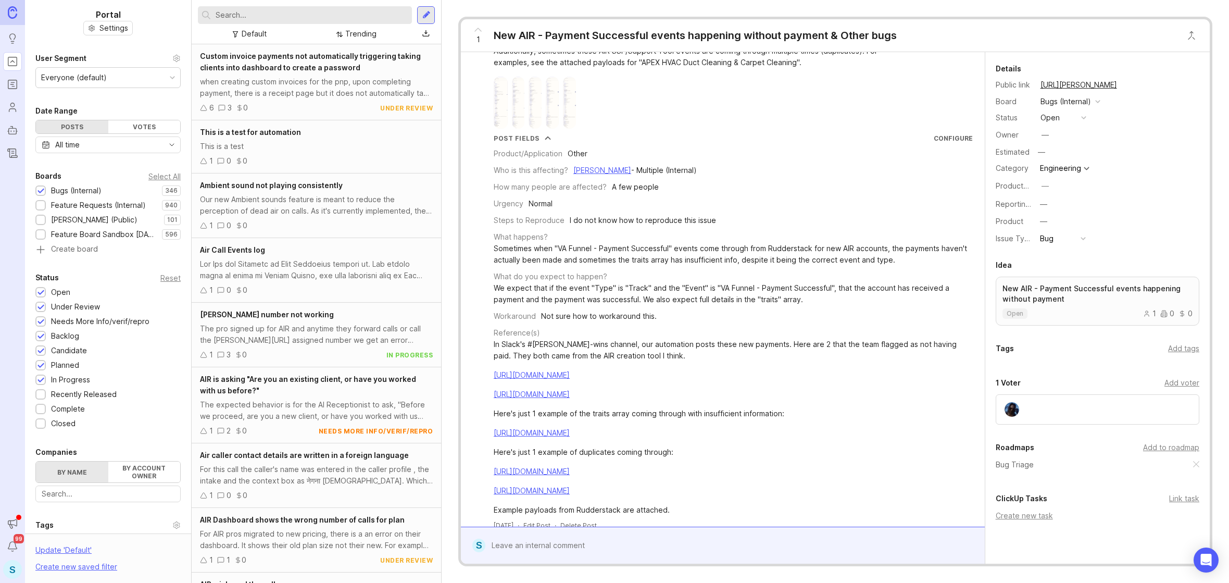
scroll to position [315, 0]
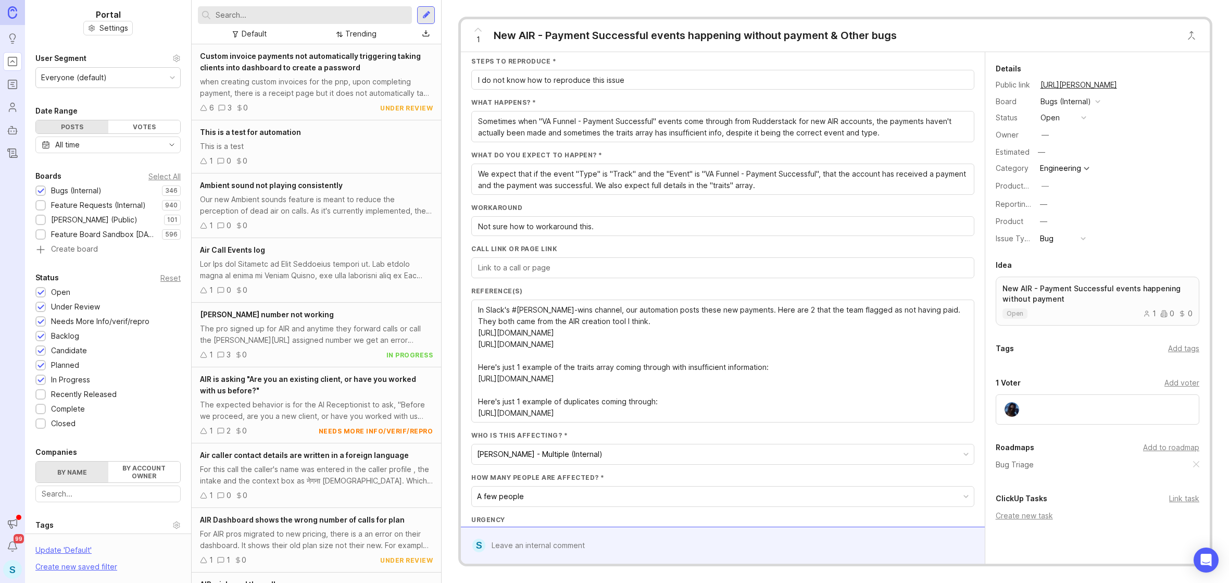
click at [549, 39] on div "New AIR - Payment Successful events happening without payment & Other bugs" at bounding box center [695, 35] width 403 height 15
click at [667, 27] on div "1 New AIR - Payment Successful events happening without payment & Other bugs" at bounding box center [681, 35] width 441 height 32
click at [654, 38] on div "New AIR - Payment Successful events happening without payment & Other bugs" at bounding box center [695, 35] width 403 height 15
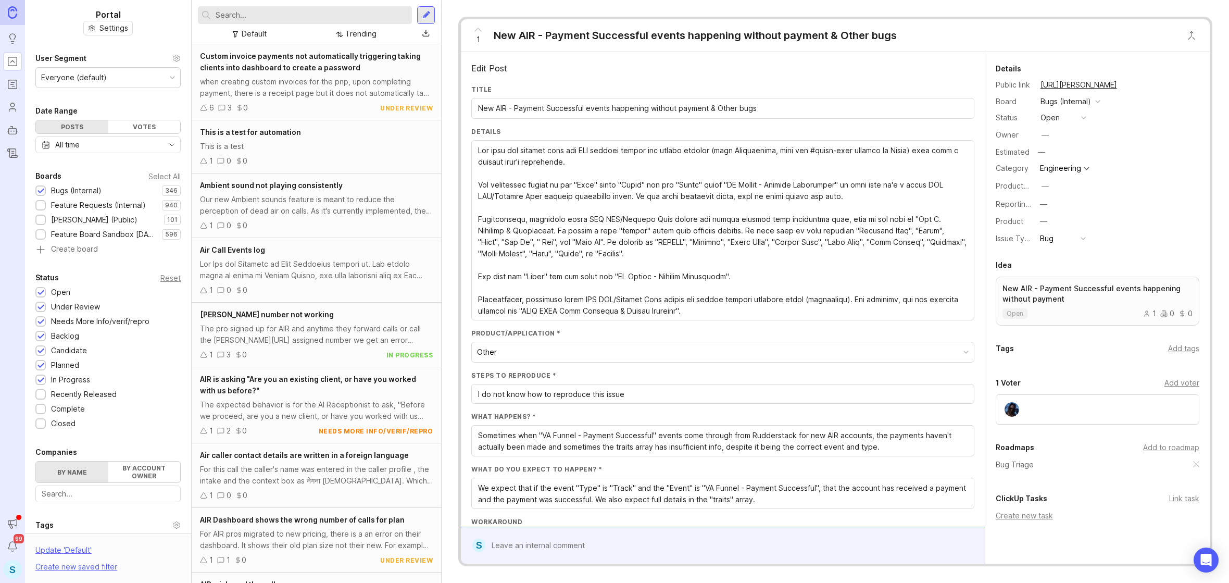
scroll to position [0, 0]
click at [619, 115] on div "New AIR - Payment Successful events happening without payment & Other bugs" at bounding box center [722, 108] width 503 height 21
drag, startPoint x: 613, startPoint y: 108, endPoint x: 735, endPoint y: 108, distance: 121.9
click at [735, 108] on input "New AIR - Payment Successful events happening without payment & Other bugs" at bounding box center [723, 108] width 490 height 11
click at [647, 112] on input "New AIR - Payment Successful events - 3 bugs" at bounding box center [723, 108] width 490 height 11
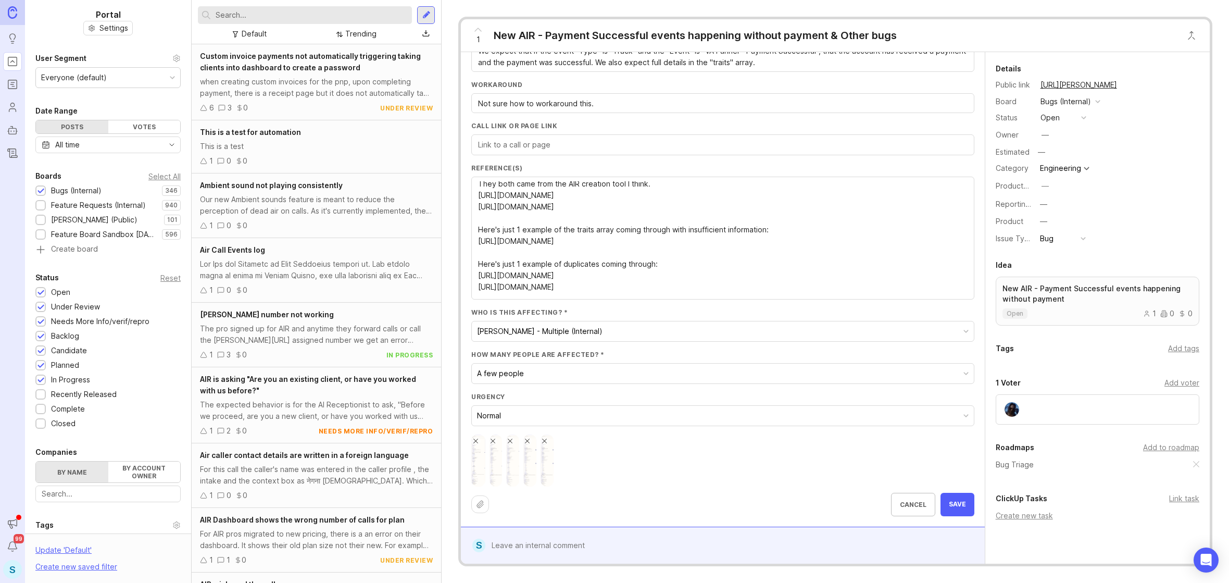
scroll to position [34, 0]
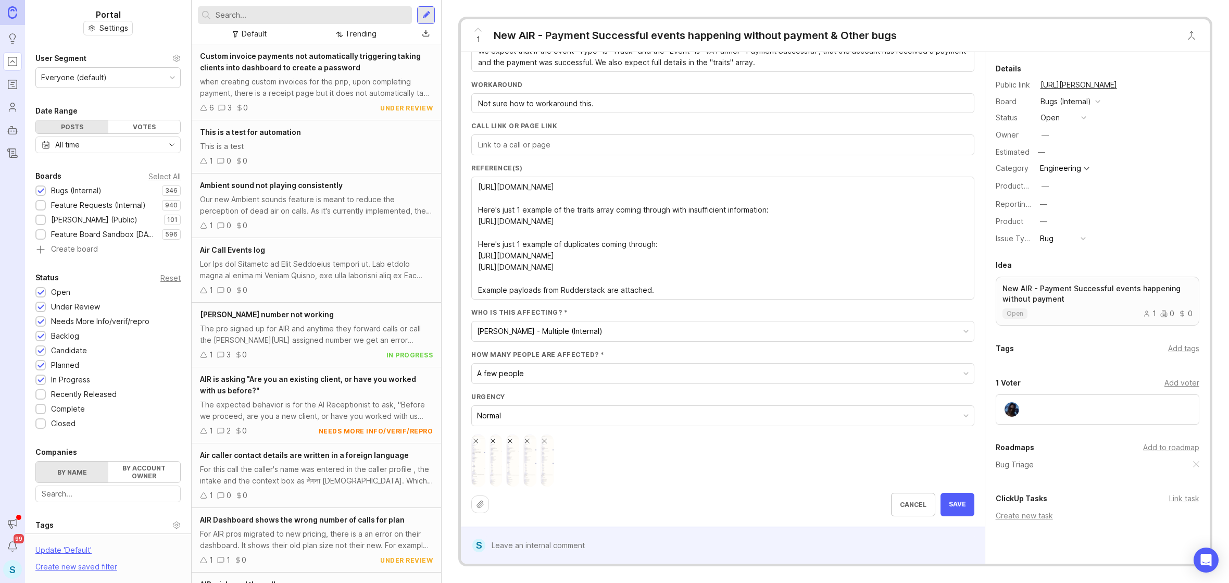
type input "New AIR - Payment Successful events - 3 bugs"
click at [967, 505] on div "Edit Post Title New AIR - Payment Successful events - 3 bugs Details Product/Ap…" at bounding box center [723, 289] width 524 height 474
click at [958, 508] on button "Save" at bounding box center [958, 504] width 34 height 23
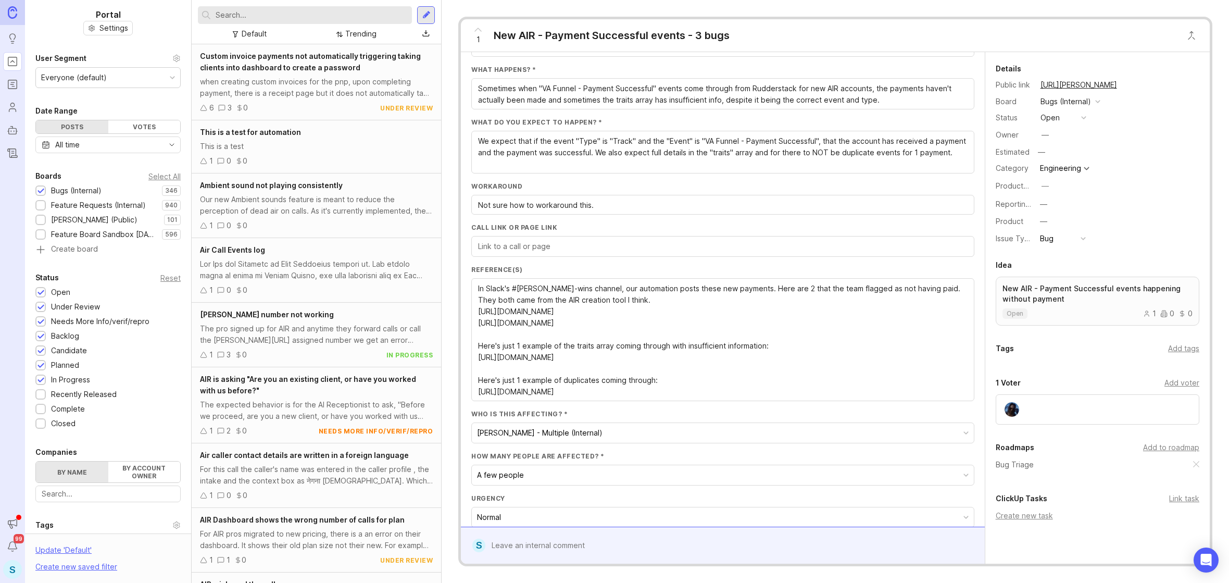
scroll to position [315, 0]
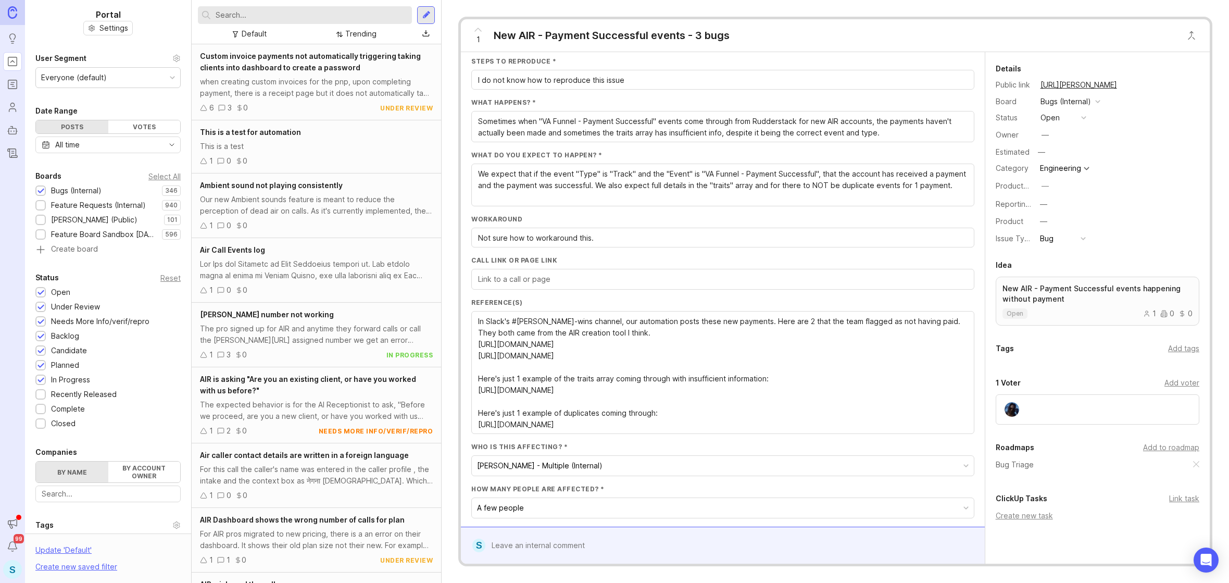
type textarea "We expect that if the event "Type" is "Track" and the "Event" is "VA Funnel - P…"
drag, startPoint x: 560, startPoint y: 132, endPoint x: 545, endPoint y: 133, distance: 15.2
click at [858, 134] on textarea "Sometimes when "VA Funnel - Payment Successful" events come through from Rudder…" at bounding box center [723, 127] width 490 height 23
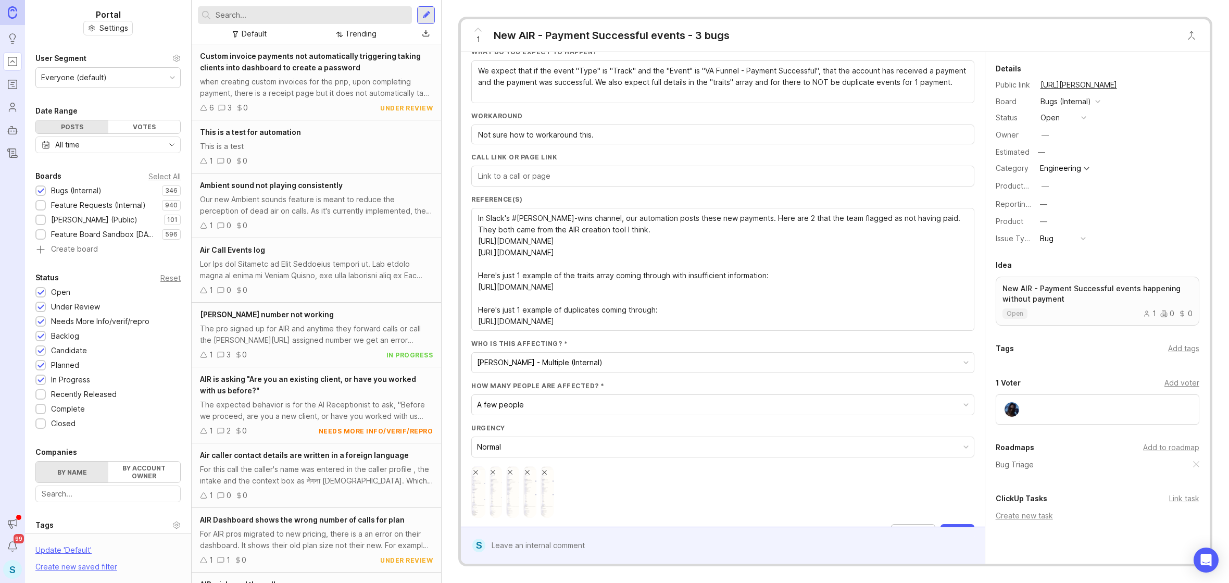
scroll to position [460, 0]
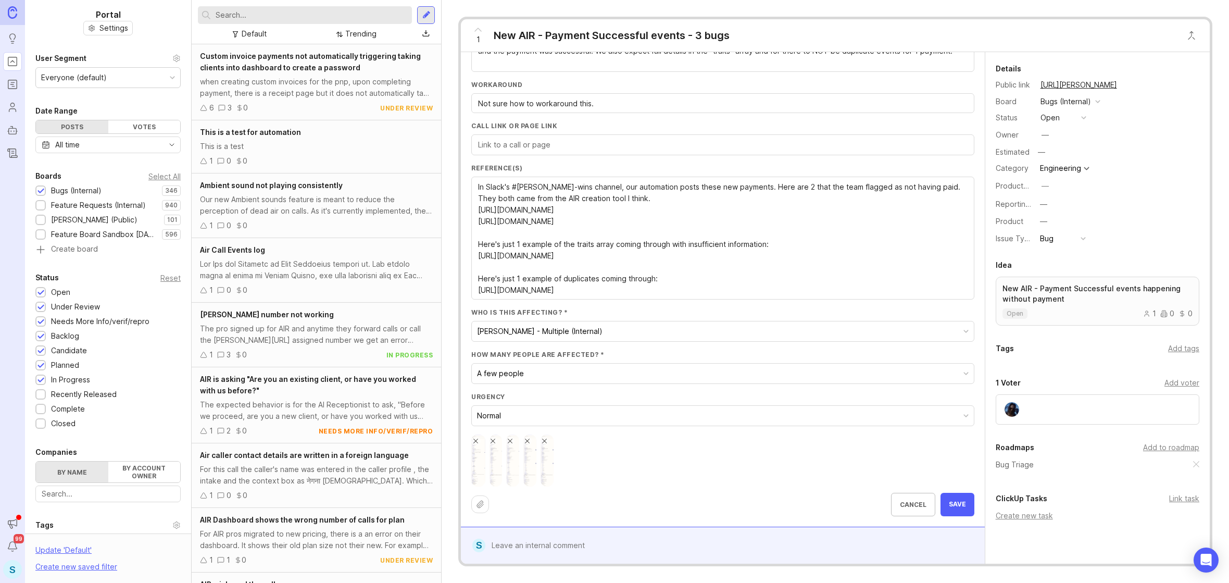
type textarea "Sometimes when "VA Funnel - Payment Successful" events come through from Rudder…"
click at [954, 500] on span "Save" at bounding box center [957, 504] width 17 height 9
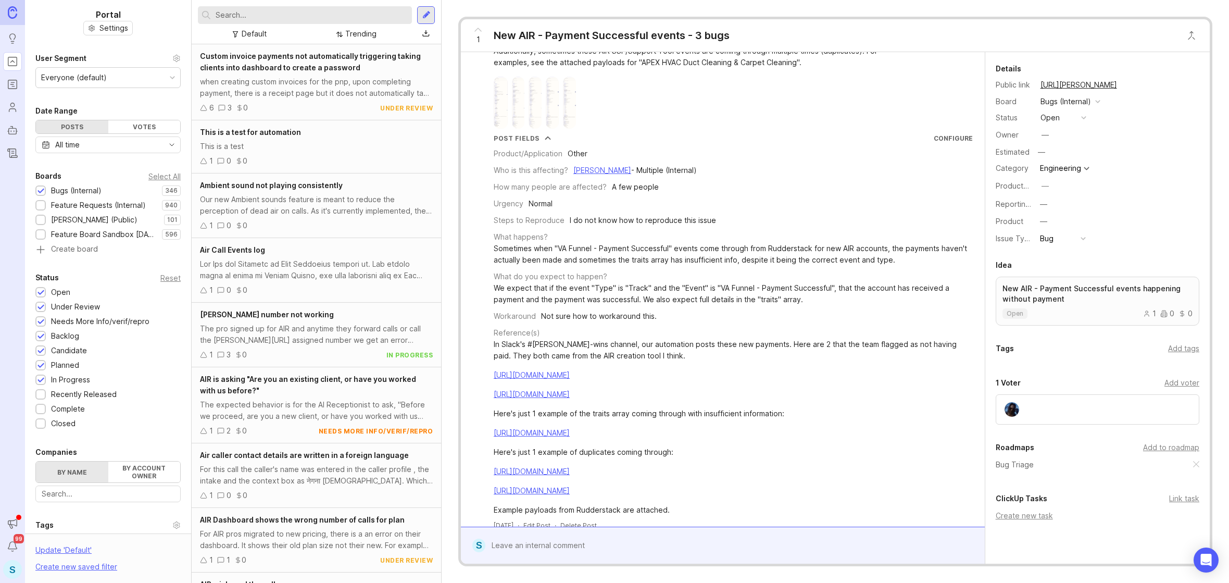
scroll to position [200, 0]
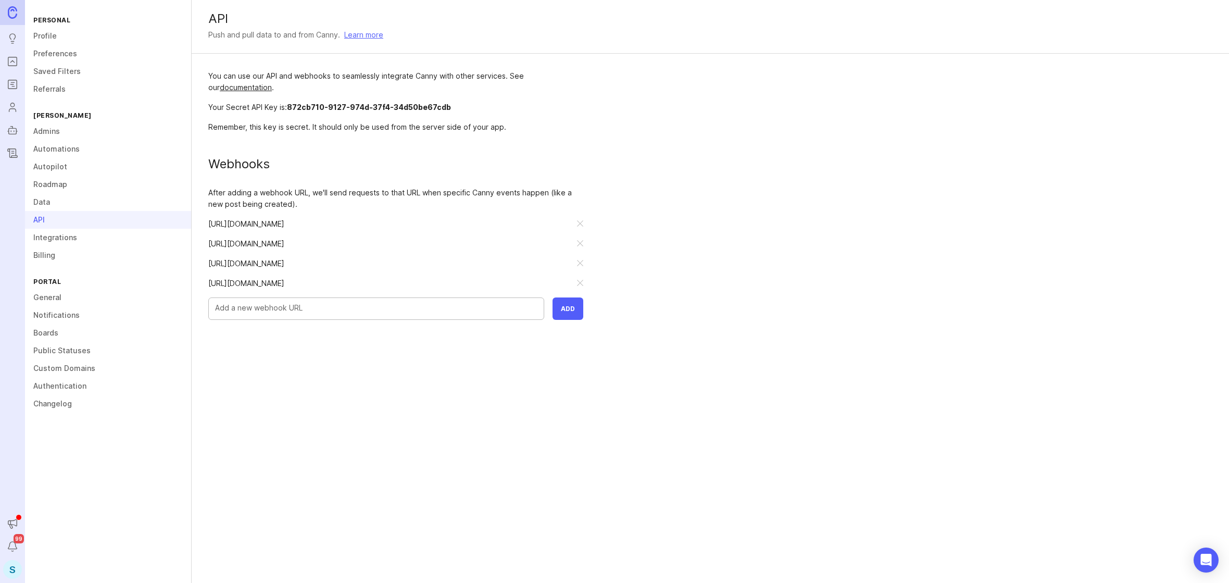
click at [366, 308] on input "text" at bounding box center [376, 307] width 322 height 11
paste input "https://smithai.app.n8n.cloud/webhook/9b41adc4-90ff-476a-b9a8-def861e591e3"
type input "https://smithai.app.n8n.cloud/webhook/9b41adc4-90ff-476a-b9a8-def861e591e3"
click at [560, 308] on button "Add" at bounding box center [568, 308] width 31 height 22
click at [581, 282] on div at bounding box center [580, 283] width 6 height 7
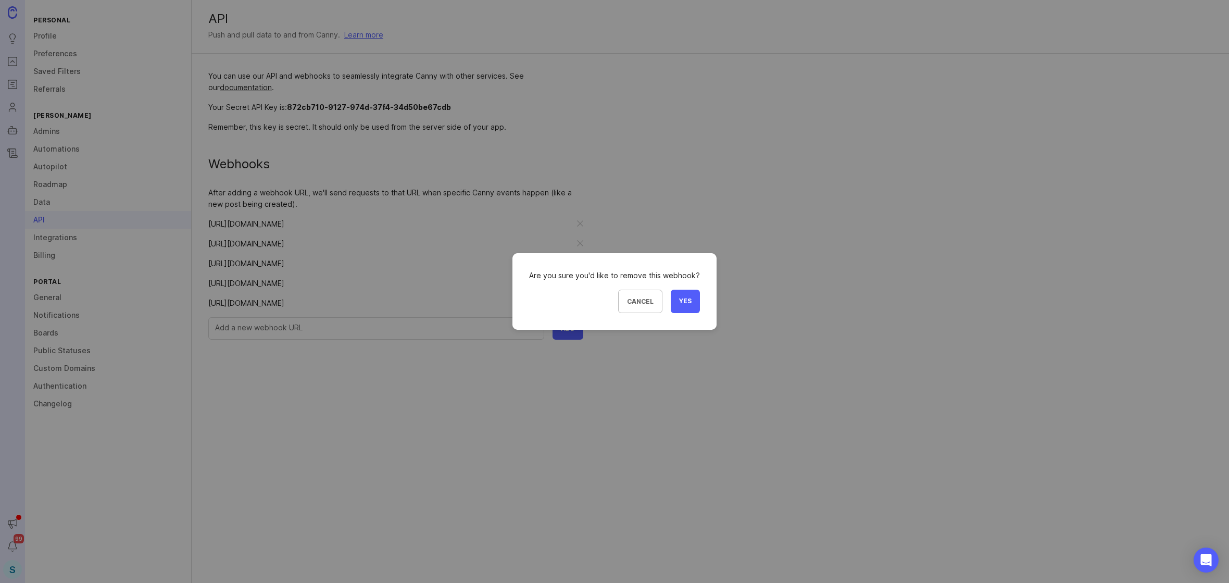
click at [679, 301] on span "Yes" at bounding box center [685, 301] width 12 height 9
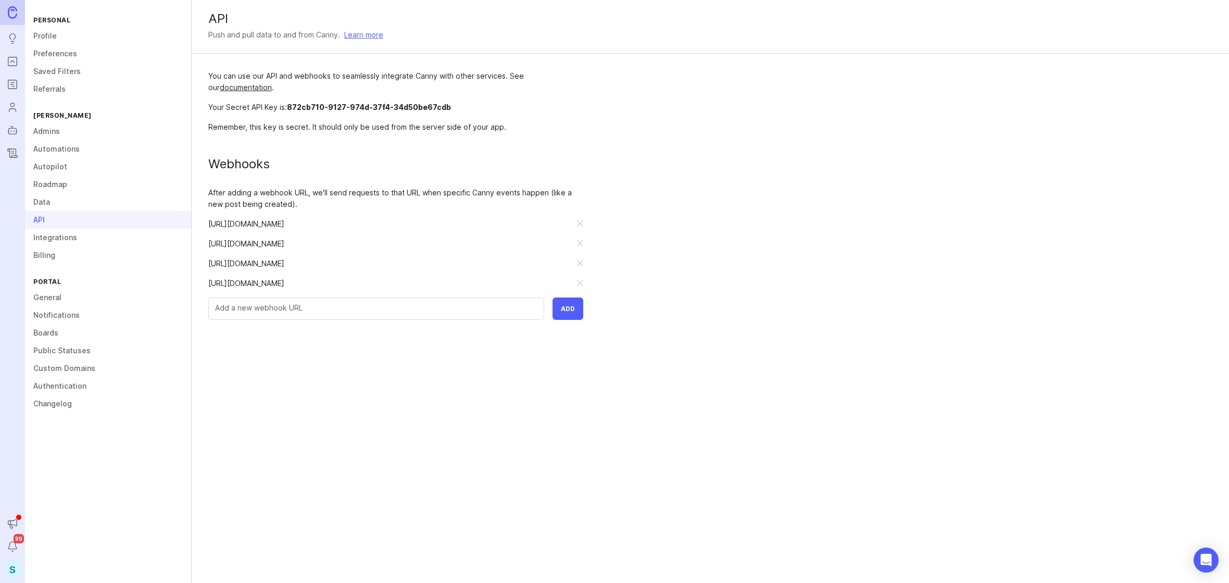
click at [579, 264] on div at bounding box center [580, 263] width 6 height 7
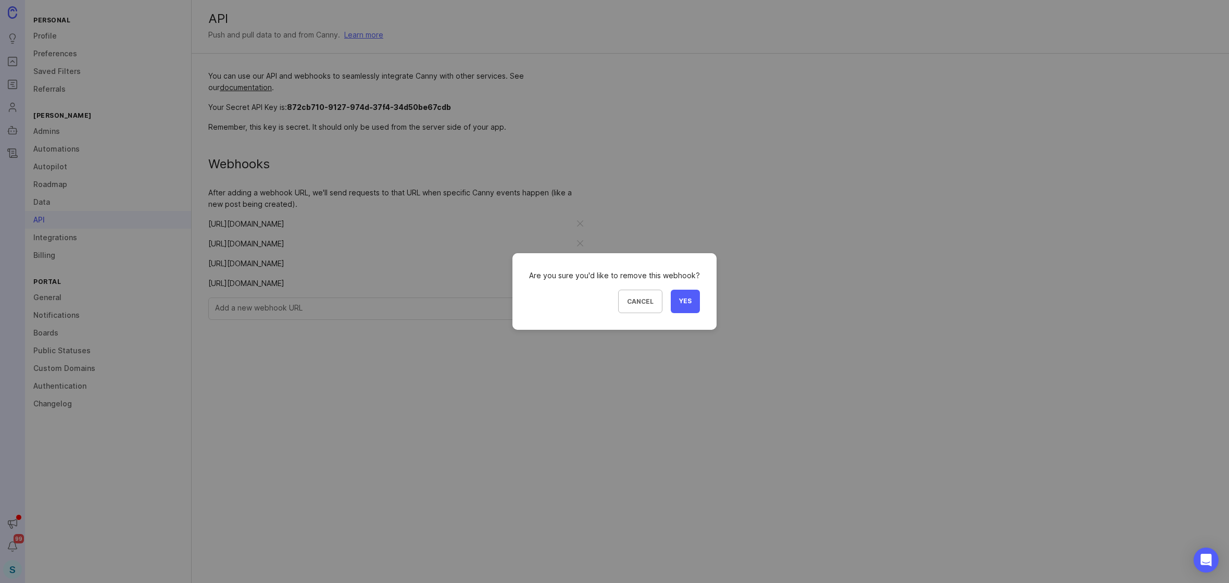
click at [686, 303] on span "Yes" at bounding box center [685, 301] width 12 height 9
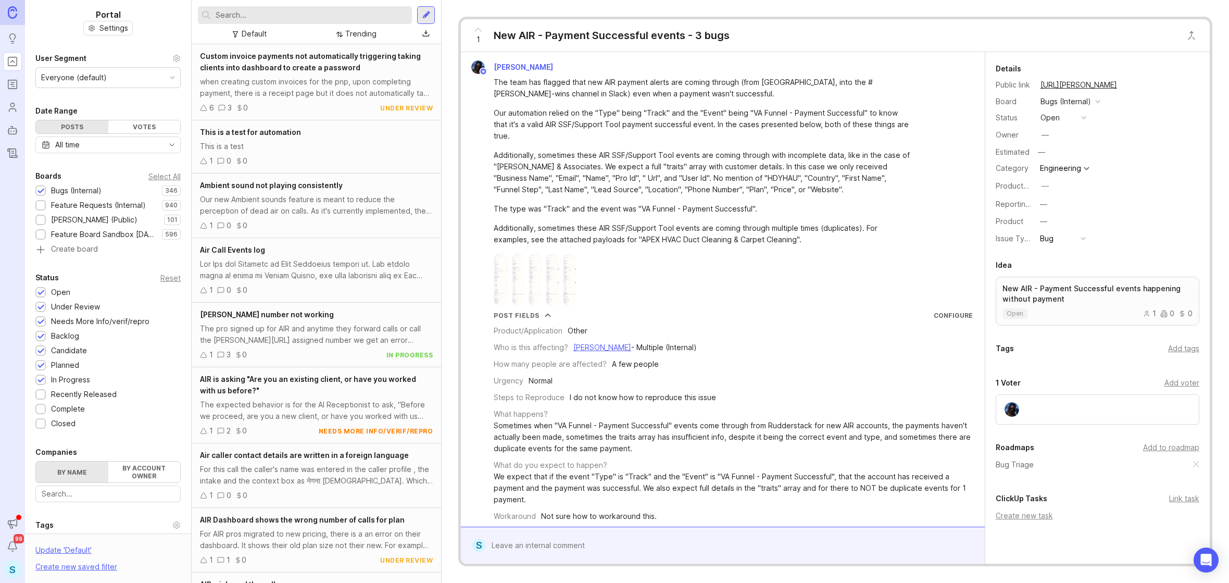
scroll to position [200, 0]
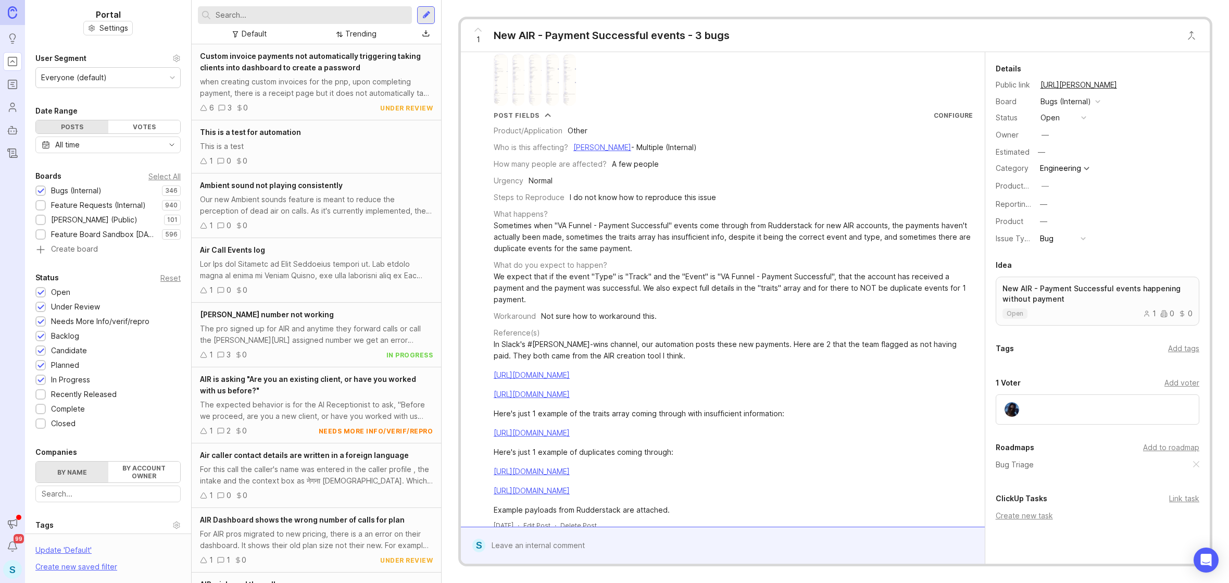
click at [1107, 11] on div "1 New AIR - Payment Successful events - 3 bugs [PERSON_NAME] The team has flagg…" at bounding box center [835, 291] width 787 height 583
